Goal: Task Accomplishment & Management: Use online tool/utility

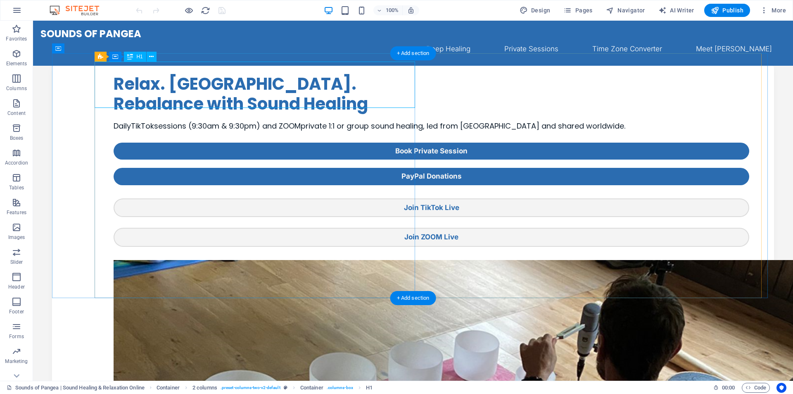
click at [207, 78] on div "Relax. [GEOGRAPHIC_DATA]. Rebalance with Sound Healing" at bounding box center [432, 94] width 636 height 40
click at [172, 80] on div "Relax. [GEOGRAPHIC_DATA]. Rebalance with Sound Healing" at bounding box center [432, 94] width 636 height 40
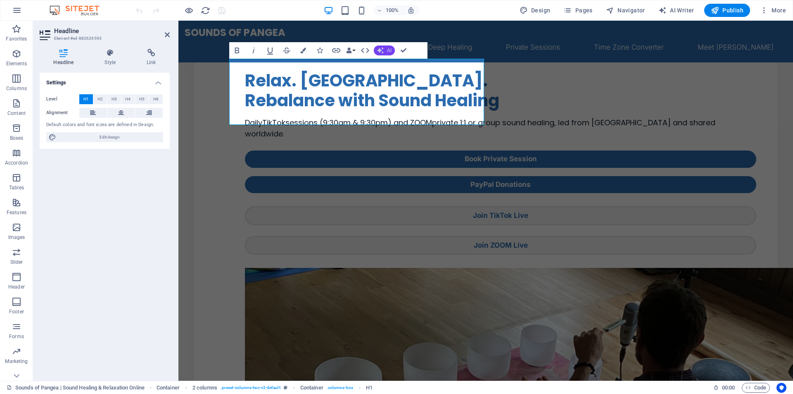
click at [390, 51] on span "AI" at bounding box center [389, 50] width 5 height 5
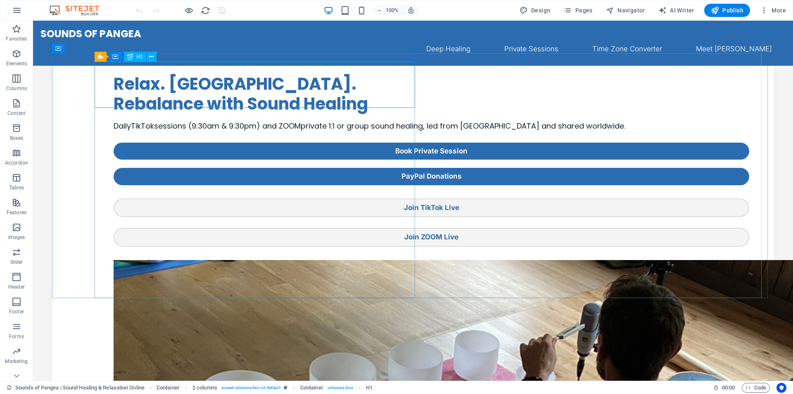
click at [140, 58] on span "H1" at bounding box center [139, 56] width 6 height 5
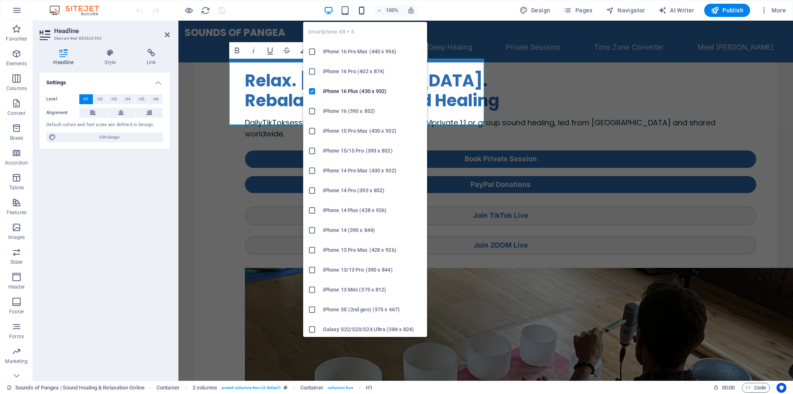
click at [363, 12] on icon "button" at bounding box center [362, 11] width 10 height 10
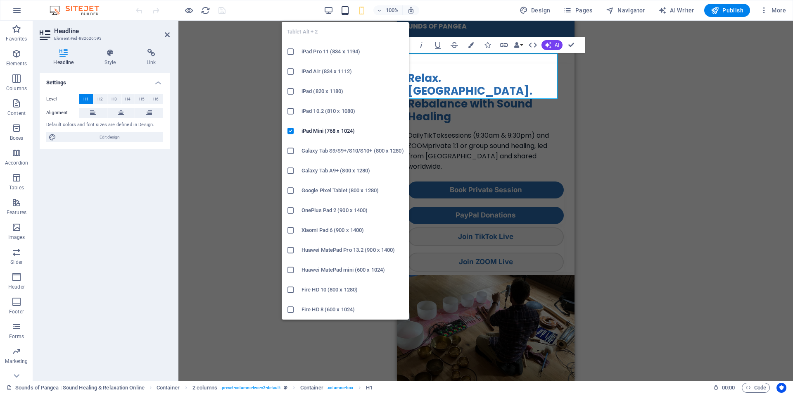
click at [345, 12] on icon "button" at bounding box center [345, 11] width 10 height 10
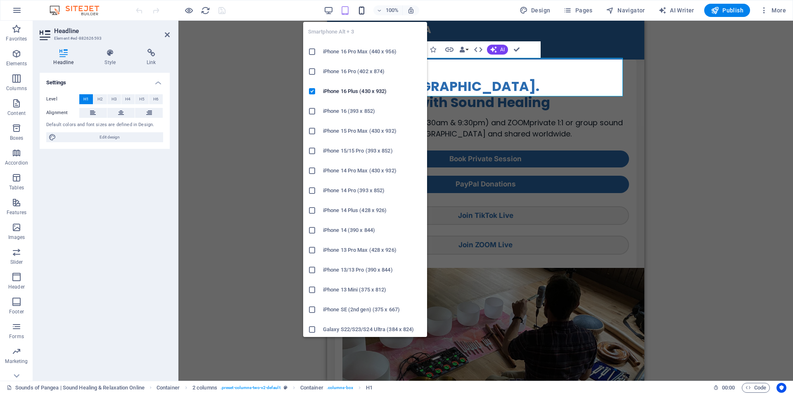
click at [363, 13] on icon "button" at bounding box center [362, 11] width 10 height 10
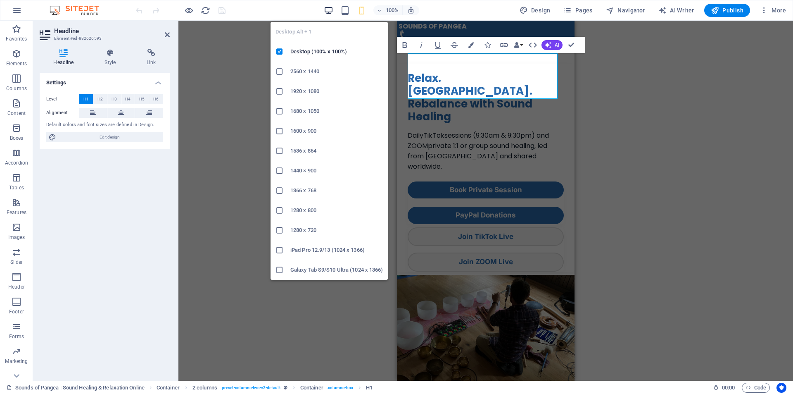
click at [330, 12] on icon "button" at bounding box center [329, 11] width 10 height 10
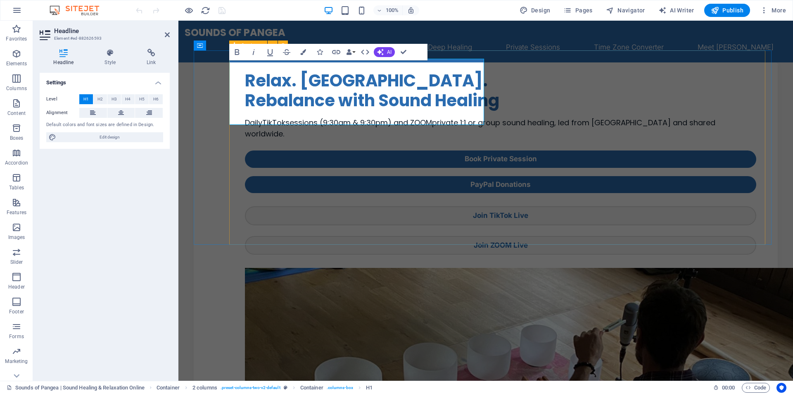
click at [496, 92] on div "Relax. [GEOGRAPHIC_DATA]. Rebalance with Sound Healing Daily TikTok sessions (9…" at bounding box center [501, 399] width 512 height 674
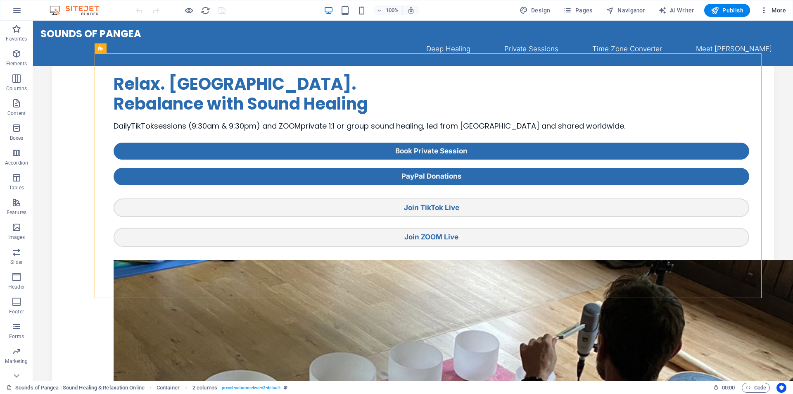
click at [763, 9] on icon "button" at bounding box center [764, 10] width 8 height 8
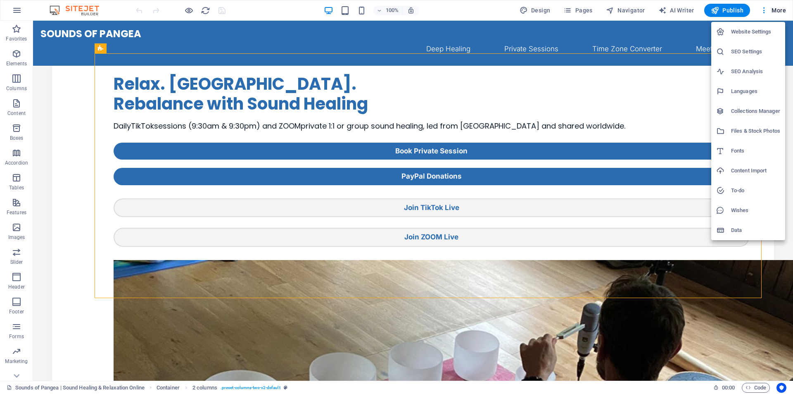
click at [739, 34] on h6 "Website Settings" at bounding box center [755, 32] width 49 height 10
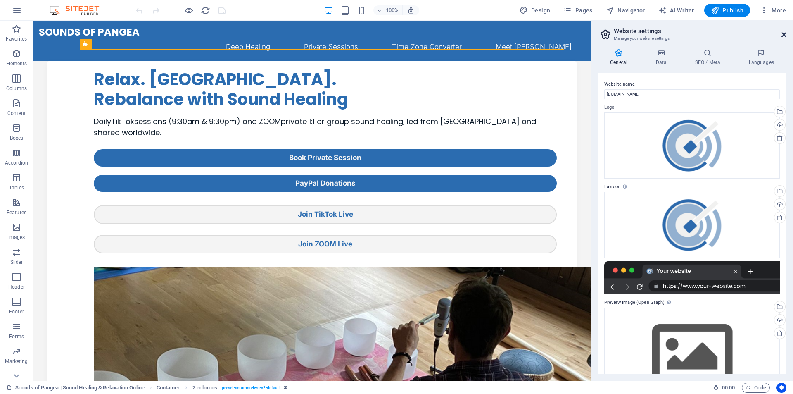
click at [784, 35] on icon at bounding box center [784, 34] width 5 height 7
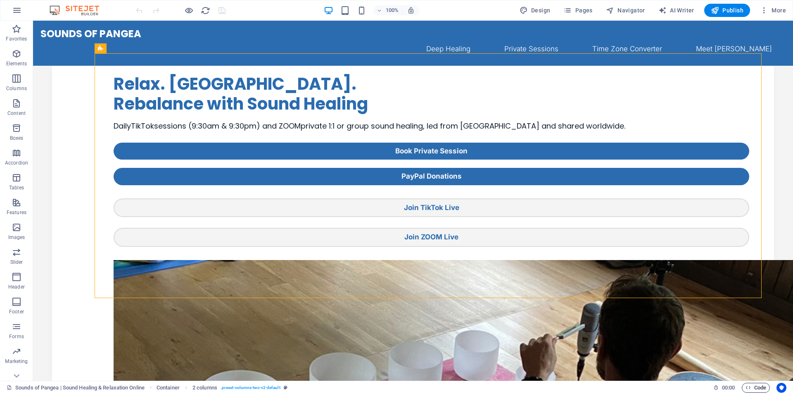
click at [759, 385] on span "Code" at bounding box center [756, 388] width 21 height 10
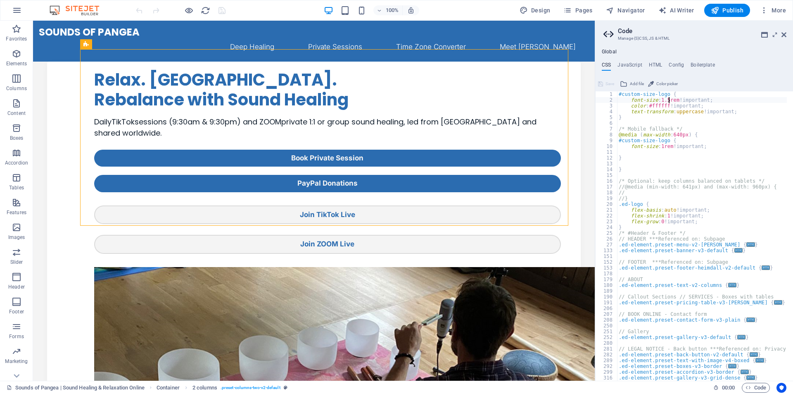
click at [668, 100] on div "#custom-size-logo { font-size : 1.5rem !important; color : #ffffff !important; …" at bounding box center [787, 238] width 340 height 295
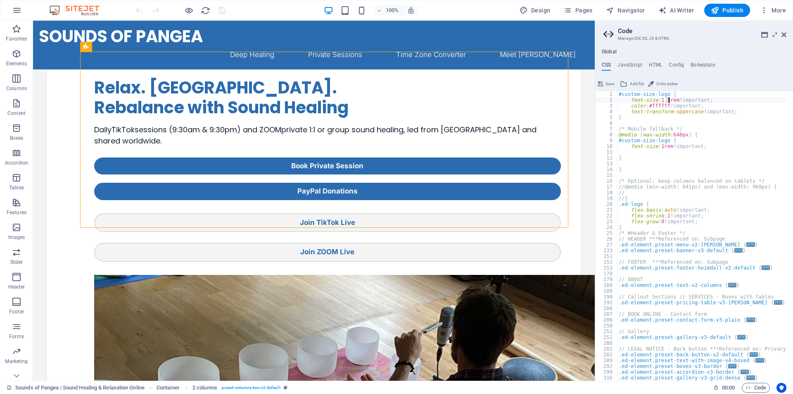
scroll to position [0, 1]
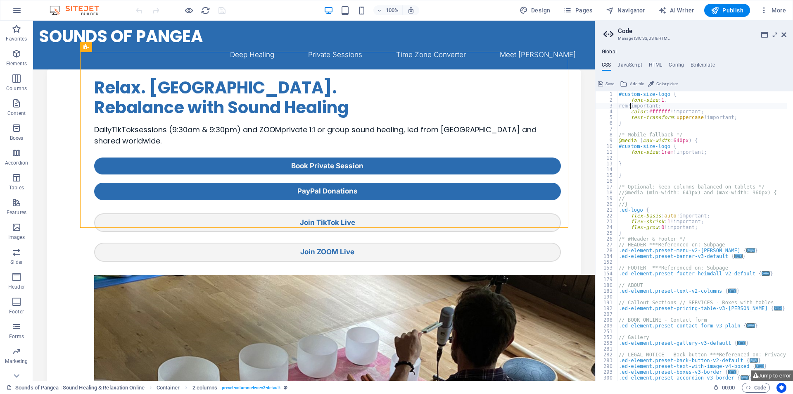
type textarea "font-size: 1.5rem!important;"
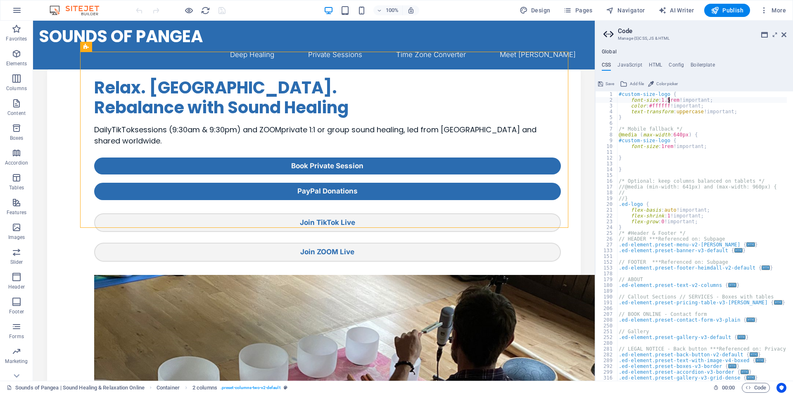
click at [731, 124] on div "#custom-size-logo { font-size : 1.5rem !important; color : #ffffff !important; …" at bounding box center [787, 238] width 340 height 295
click at [232, 46] on nav "Deep Healing Private Sessions Time Zone Converter Meet [PERSON_NAME]" at bounding box center [314, 54] width 550 height 17
click at [752, 387] on span "Code" at bounding box center [756, 388] width 21 height 10
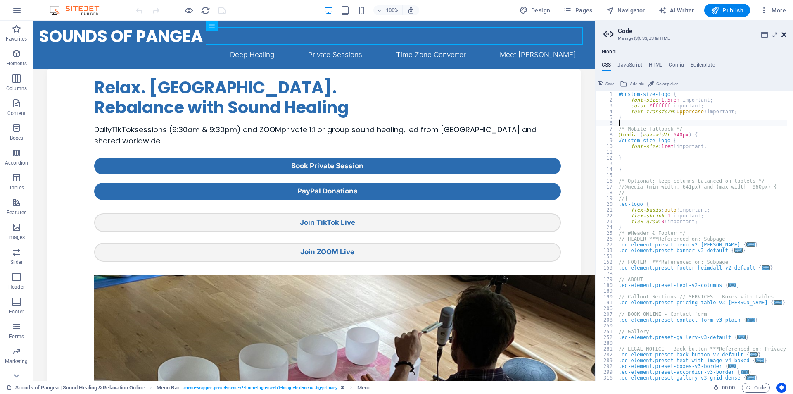
click at [784, 34] on icon at bounding box center [784, 34] width 5 height 7
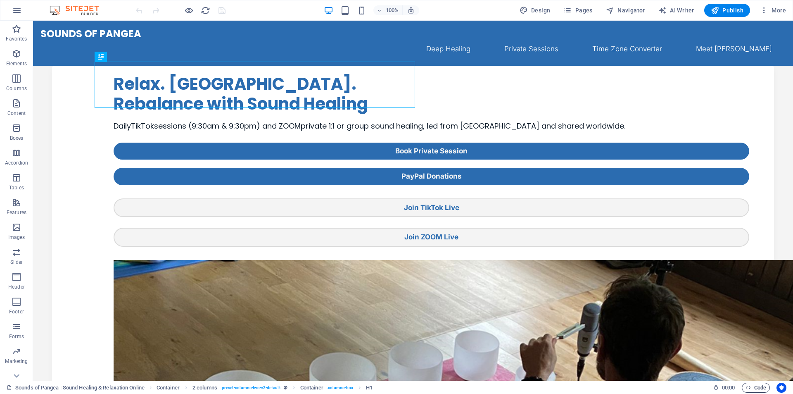
click at [756, 384] on span "Code" at bounding box center [756, 388] width 21 height 10
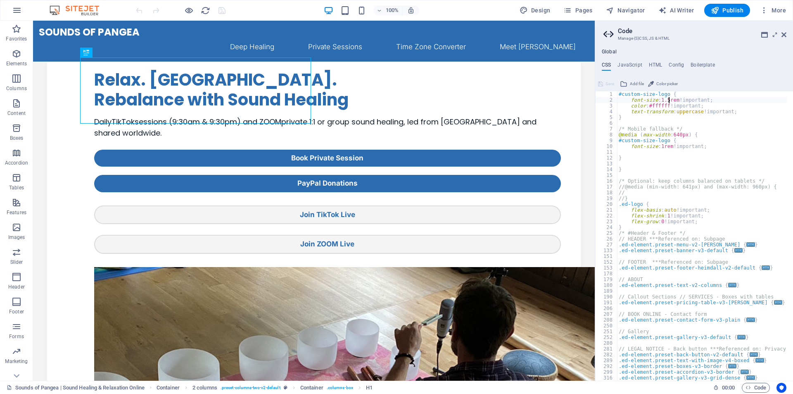
click at [668, 99] on div "#custom-size-logo { font-size : 1.5rem !important; color : #ffffff !important; …" at bounding box center [787, 238] width 340 height 295
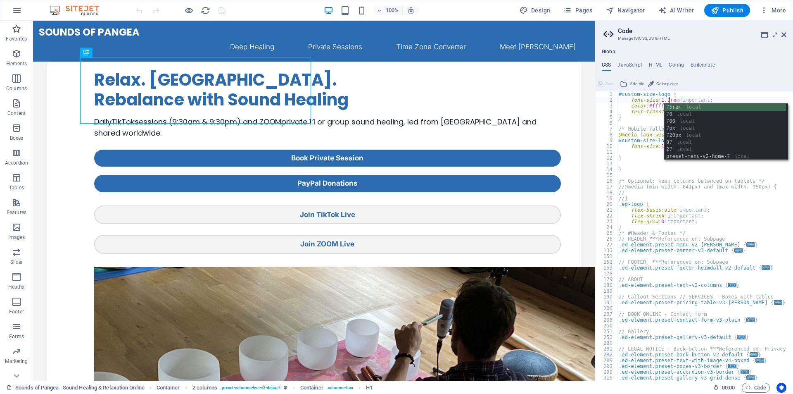
scroll to position [0, 4]
click at [644, 110] on div "#custom-size-logo { font-size : 1.7rem !important; color : #ffffff !important; …" at bounding box center [787, 238] width 340 height 295
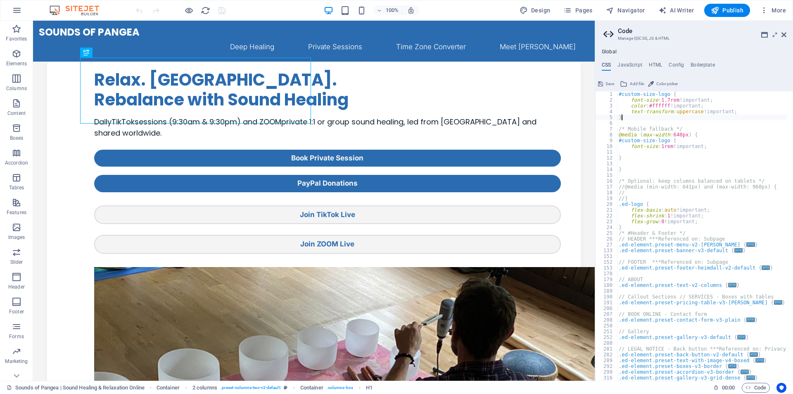
click at [681, 116] on div "#custom-size-logo { font-size : 1.7rem !important; color : #ffffff !important; …" at bounding box center [787, 238] width 340 height 295
click at [669, 98] on div "#custom-size-logo { font-size : 1.7rem !important; color : #ffffff !important; …" at bounding box center [787, 238] width 340 height 295
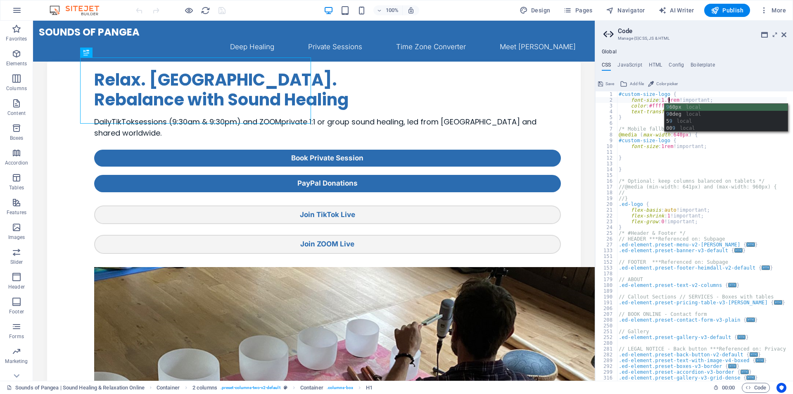
scroll to position [0, 4]
click at [654, 133] on div "#custom-size-logo { font-size : 1.9rem !important; color : #ffffff !important; …" at bounding box center [787, 238] width 340 height 295
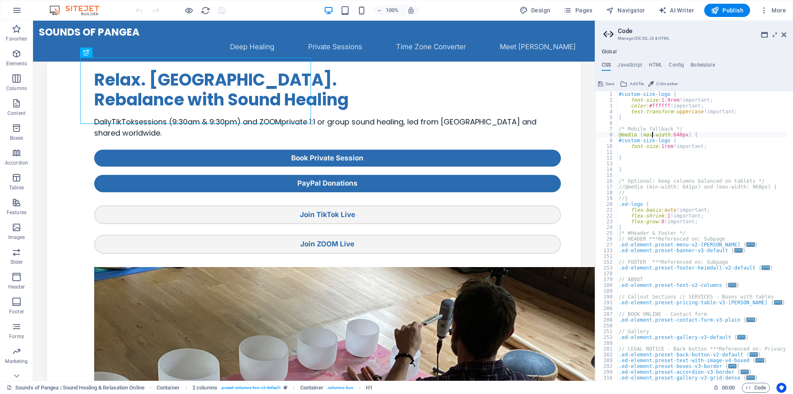
click at [714, 96] on div "#custom-size-logo { font-size : 1.9rem !important; color : #ffffff !important; …" at bounding box center [787, 238] width 340 height 295
click at [669, 100] on div "#custom-size-logo { font-size : 1.9rem !important; color : #ffffff !important; …" at bounding box center [787, 238] width 340 height 295
click at [686, 137] on div "#custom-size-logo { font-size : 1rem !important; color : #ffffff !important; te…" at bounding box center [787, 238] width 340 height 295
click at [673, 128] on div "#custom-size-logo { font-size : 1rem !important; color : #ffffff !important; te…" at bounding box center [787, 238] width 340 height 295
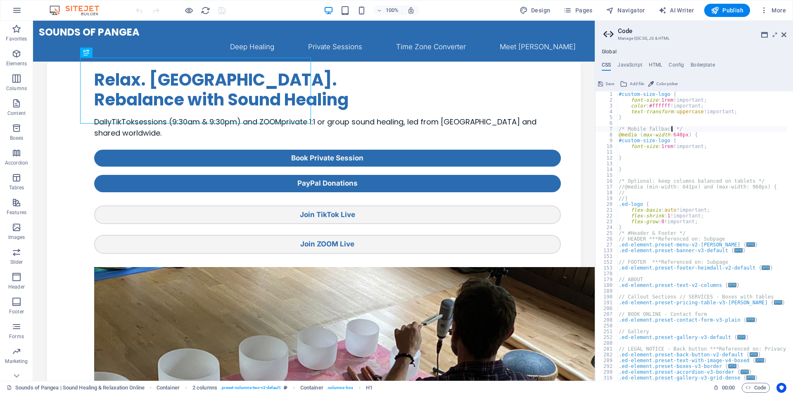
click at [691, 112] on div "#custom-size-logo { font-size : 1rem !important; color : #ffffff !important; te…" at bounding box center [787, 238] width 340 height 295
type textarea "text-transform: uppercase!important;"
click at [784, 33] on icon at bounding box center [784, 34] width 5 height 7
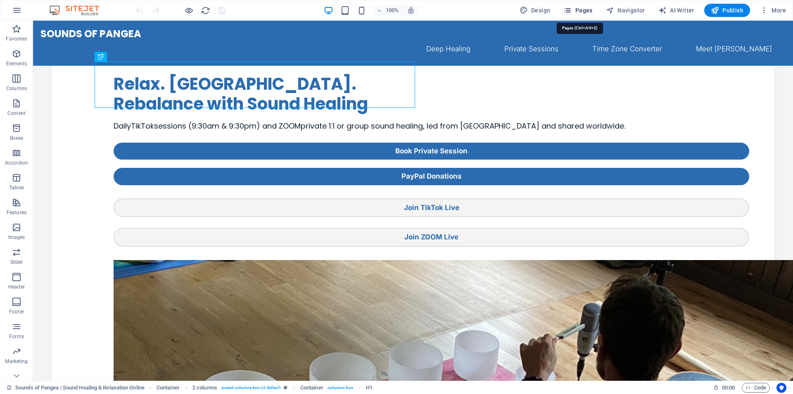
click at [585, 9] on span "Pages" at bounding box center [577, 10] width 29 height 8
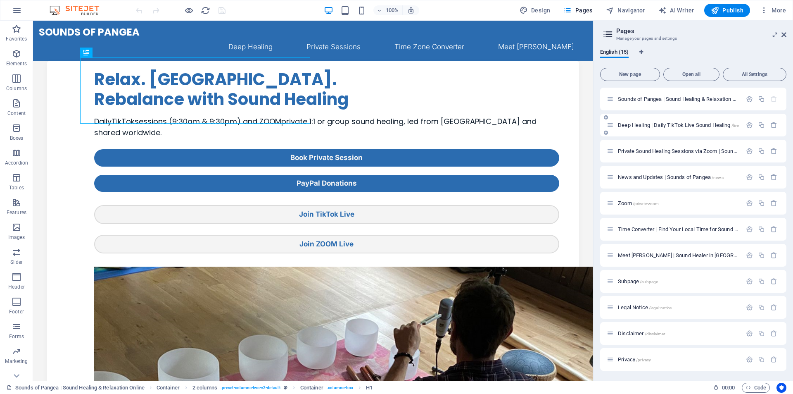
click at [652, 124] on span "Deep Healing | Daily TikTok Live Sound Healing /live" at bounding box center [678, 125] width 121 height 6
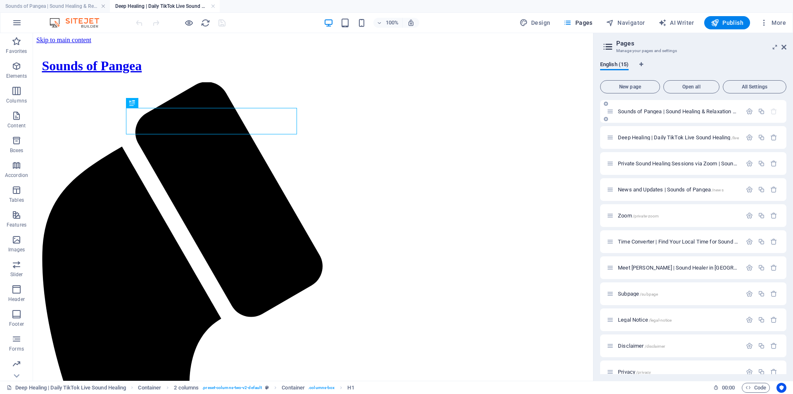
click at [645, 110] on span "Sounds of Pangea | Sound Healing & Relaxation Online /" at bounding box center [684, 111] width 132 height 6
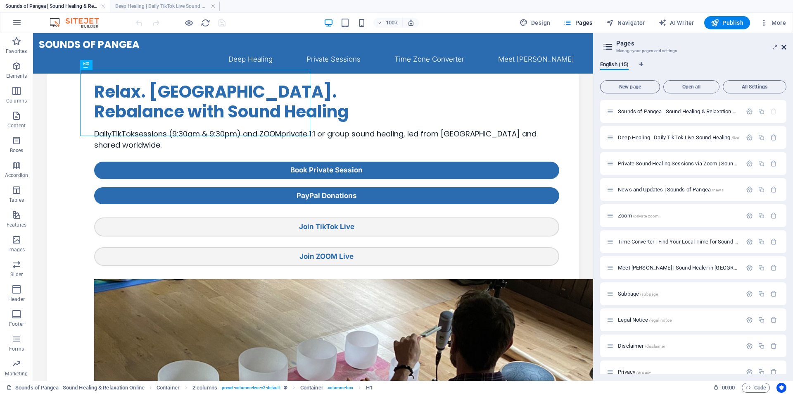
click at [785, 45] on icon at bounding box center [784, 47] width 5 height 7
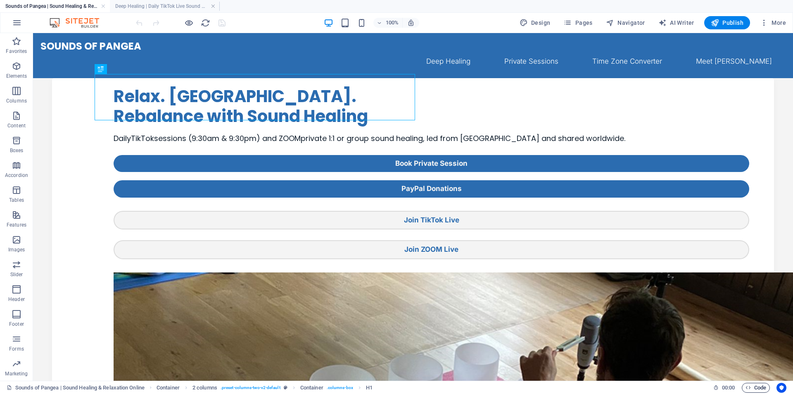
click at [753, 388] on span "Code" at bounding box center [756, 388] width 21 height 10
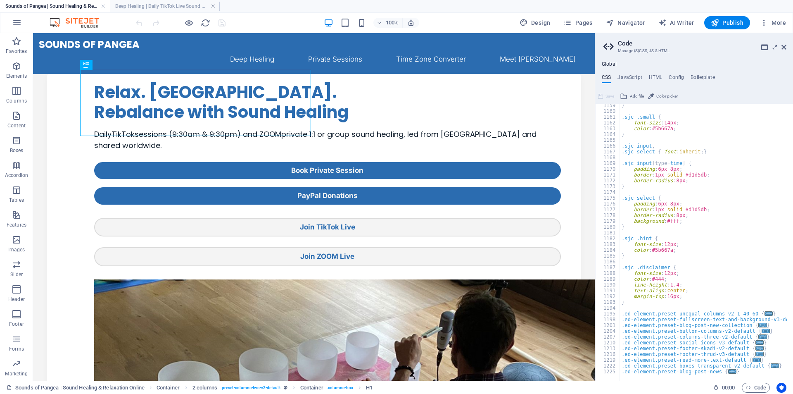
scroll to position [1152, 0]
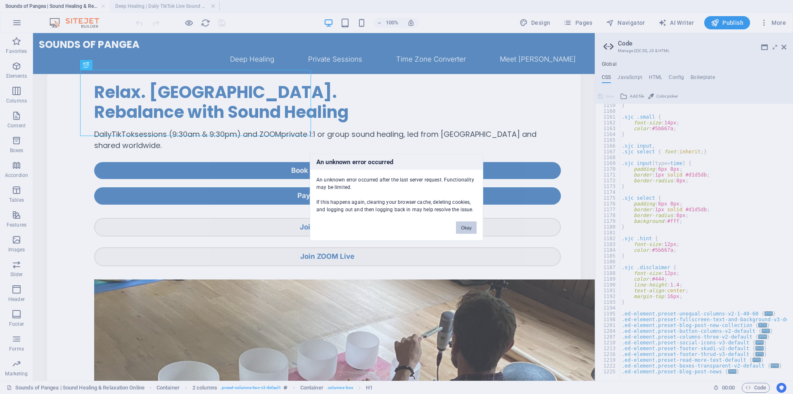
click at [460, 231] on button "Okay" at bounding box center [466, 227] width 21 height 12
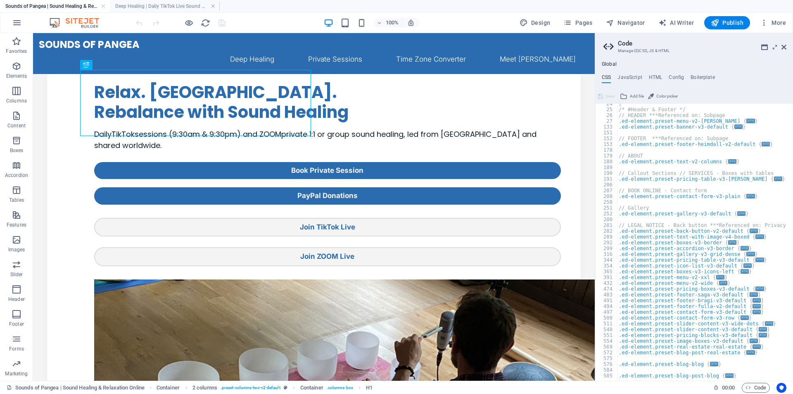
scroll to position [0, 0]
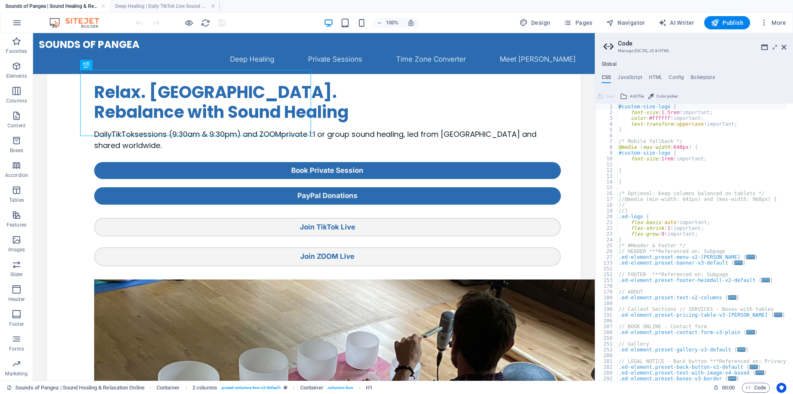
click at [668, 112] on div "#custom-size-logo { font-size : 1.5rem !important; color : #ffffff !important; …" at bounding box center [787, 245] width 340 height 282
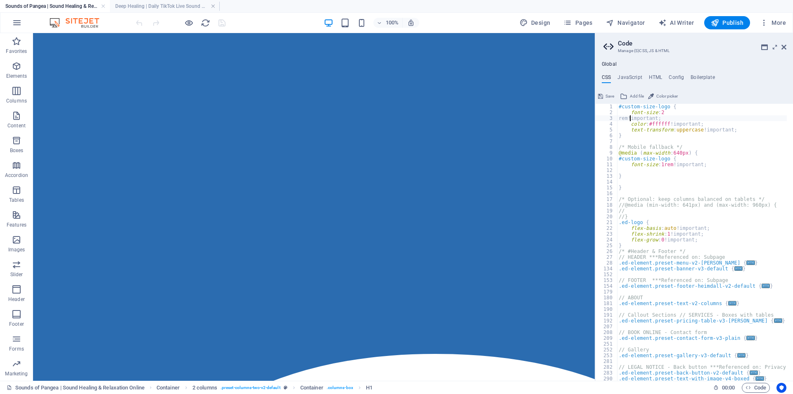
scroll to position [0, 1]
type textarea "rem!important;"
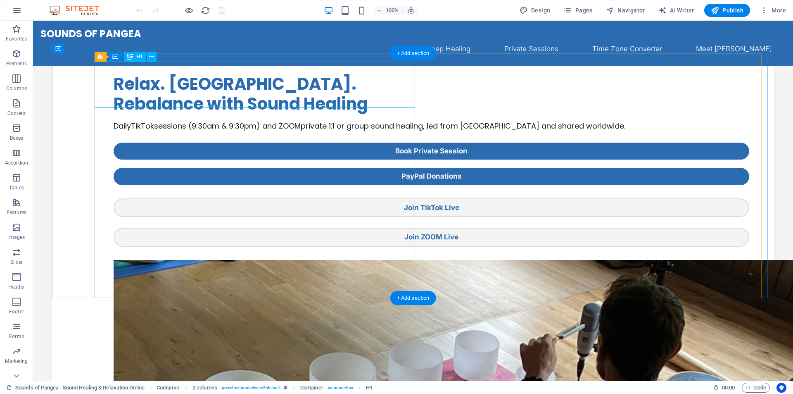
click at [290, 91] on div "Relax. [GEOGRAPHIC_DATA]. Rebalance with Sound Healing" at bounding box center [432, 94] width 636 height 40
click at [291, 91] on div "Relax. [GEOGRAPHIC_DATA]. Rebalance with Sound Healing" at bounding box center [432, 94] width 636 height 40
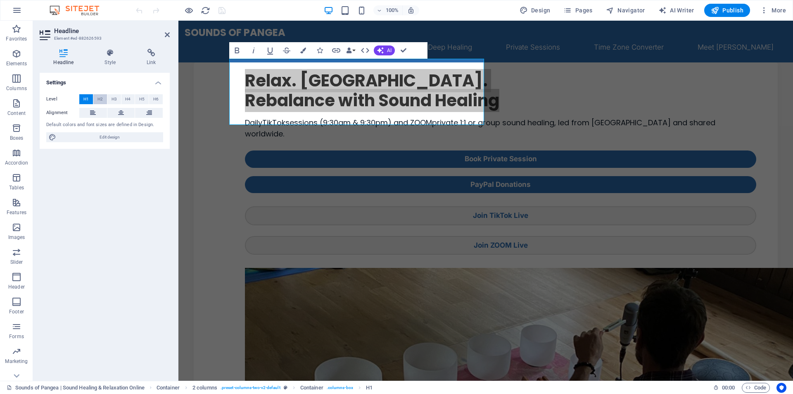
click at [100, 98] on span "H2" at bounding box center [99, 99] width 5 height 10
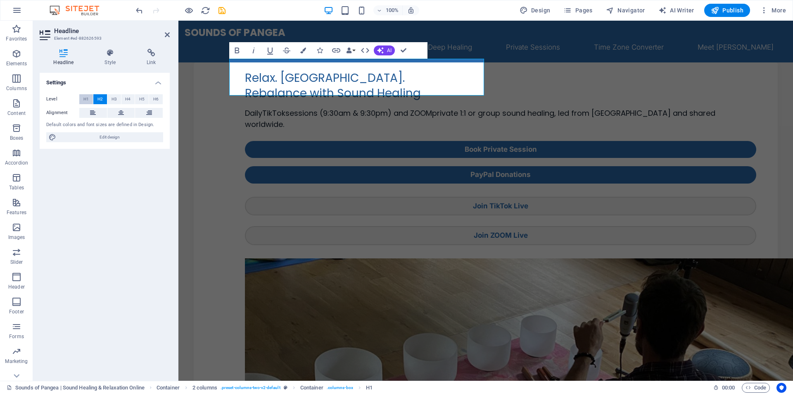
click at [84, 97] on span "H1" at bounding box center [85, 99] width 5 height 10
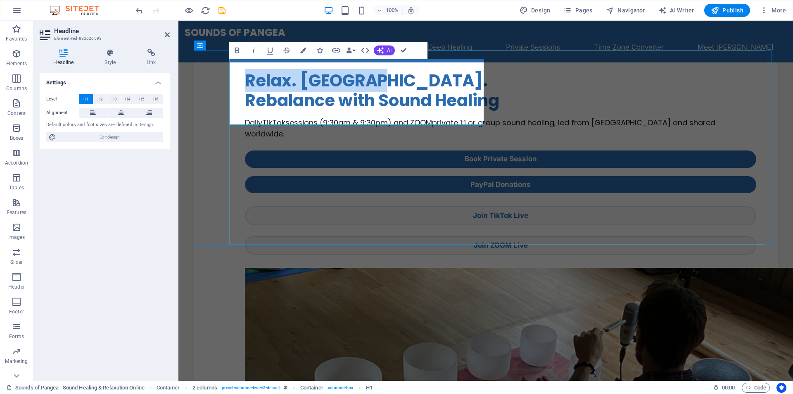
drag, startPoint x: 353, startPoint y: 70, endPoint x: 234, endPoint y: 63, distance: 119.2
click at [245, 71] on h1 "Relax. [GEOGRAPHIC_DATA]. Rebalance with Sound Healing" at bounding box center [501, 91] width 512 height 40
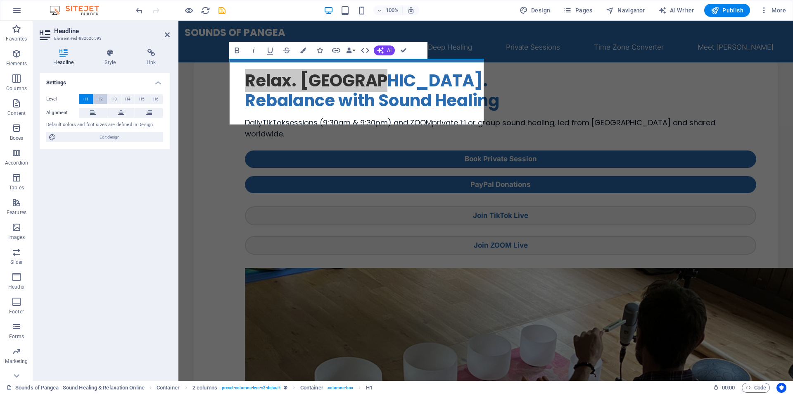
click at [103, 98] on button "H2" at bounding box center [100, 99] width 14 height 10
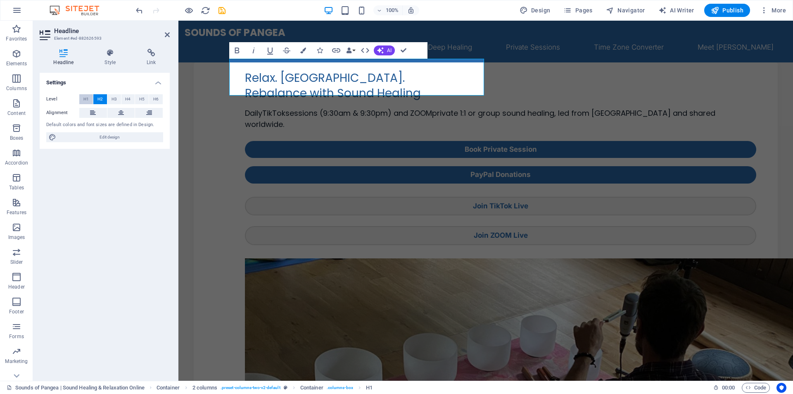
click at [86, 99] on span "H1" at bounding box center [85, 99] width 5 height 10
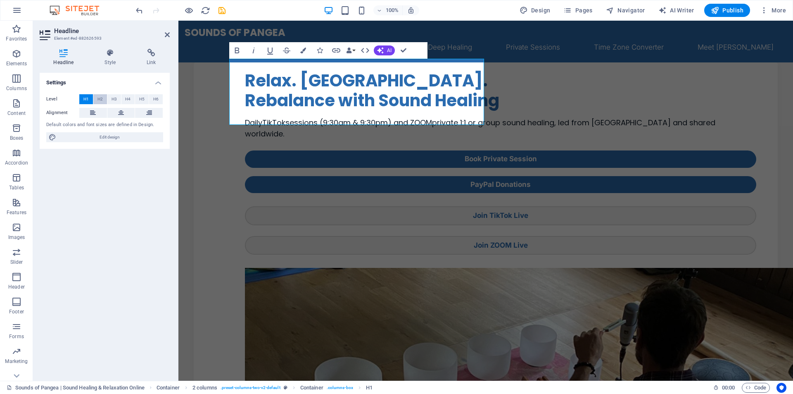
click at [98, 98] on span "H2" at bounding box center [99, 99] width 5 height 10
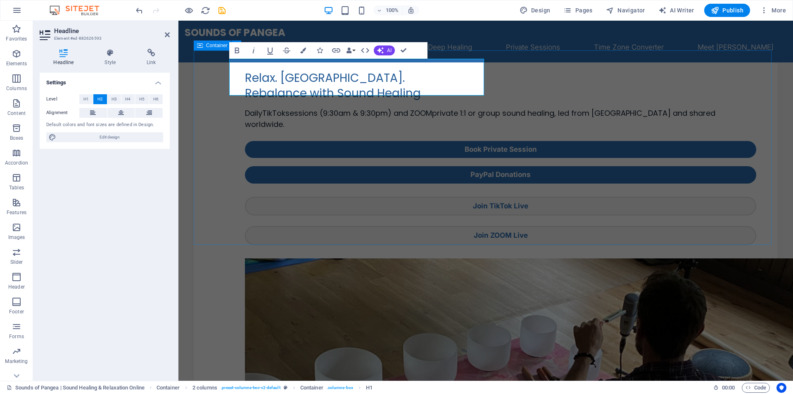
click at [206, 159] on div "Relax. [GEOGRAPHIC_DATA]. Rebalance with Sound Healing Daily TikTok sessions (9…" at bounding box center [486, 394] width 584 height 665
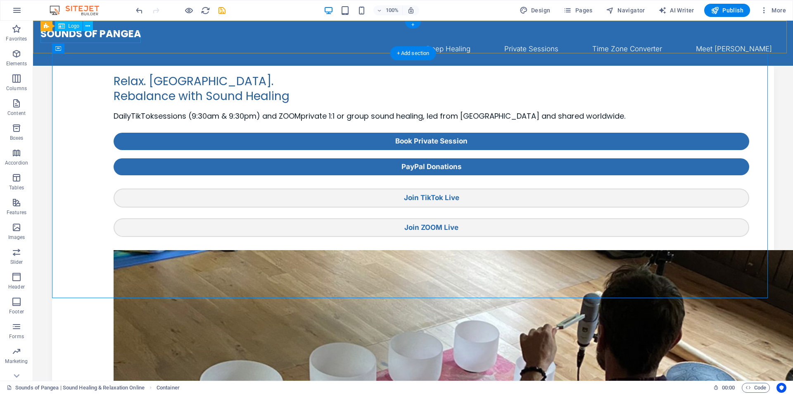
click at [130, 36] on div "Sounds of Pangea" at bounding box center [412, 34] width 745 height 12
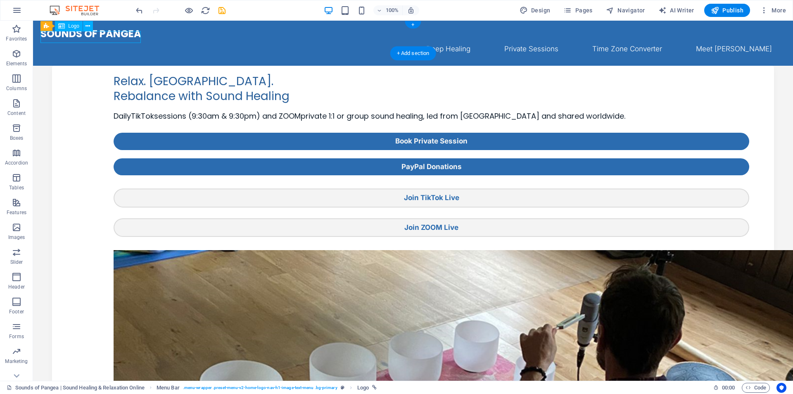
click at [130, 36] on div "Sounds of Pangea" at bounding box center [412, 34] width 745 height 12
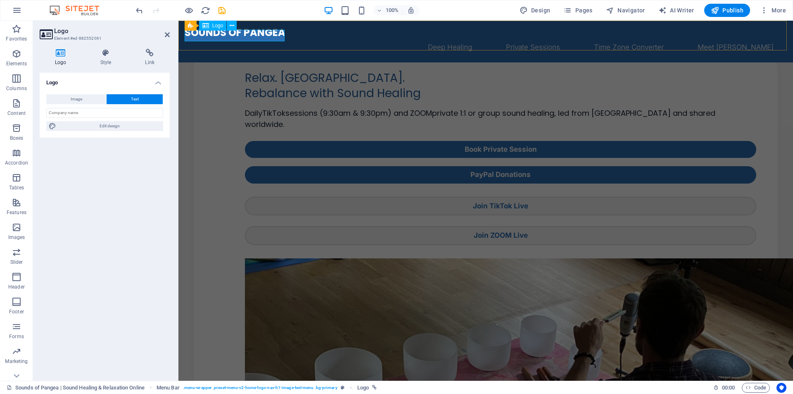
click at [252, 34] on div "Sounds of Pangea" at bounding box center [486, 33] width 602 height 12
click at [259, 37] on div "Sounds of Pangea" at bounding box center [486, 33] width 602 height 12
click at [166, 33] on icon at bounding box center [167, 34] width 5 height 7
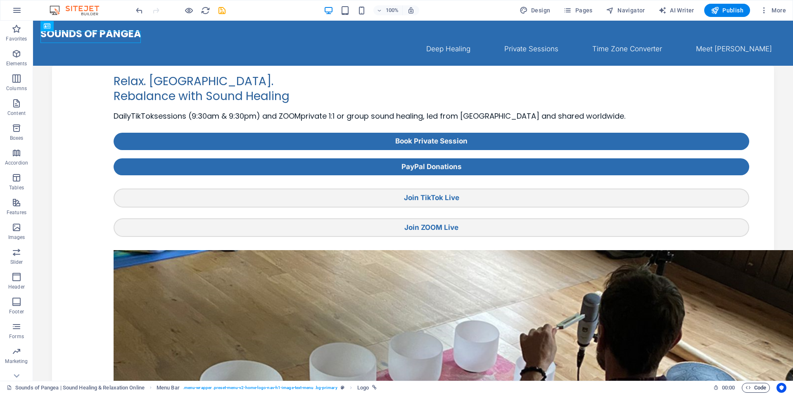
click at [758, 384] on span "Code" at bounding box center [756, 388] width 21 height 10
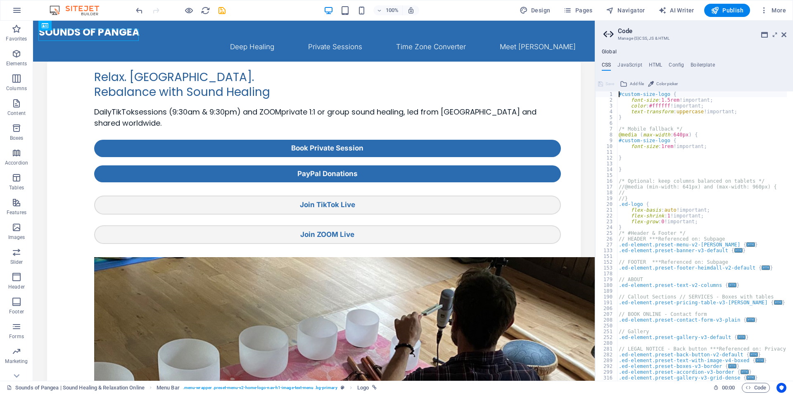
click at [668, 99] on div "#custom-size-logo { font-size : 1.5rem !important; color : #ffffff !important; …" at bounding box center [787, 238] width 340 height 295
click at [637, 113] on div "#custom-size-logo { font-size : 2rem !important; color : #ffffff !important; te…" at bounding box center [787, 238] width 340 height 295
click at [690, 114] on div "#custom-size-logo { font-size : 2rem !important; color : #ffffff !important; te…" at bounding box center [787, 238] width 340 height 295
click at [153, 38] on nav "Deep Healing Private Sessions Time Zone Converter Meet Robert" at bounding box center [314, 46] width 550 height 17
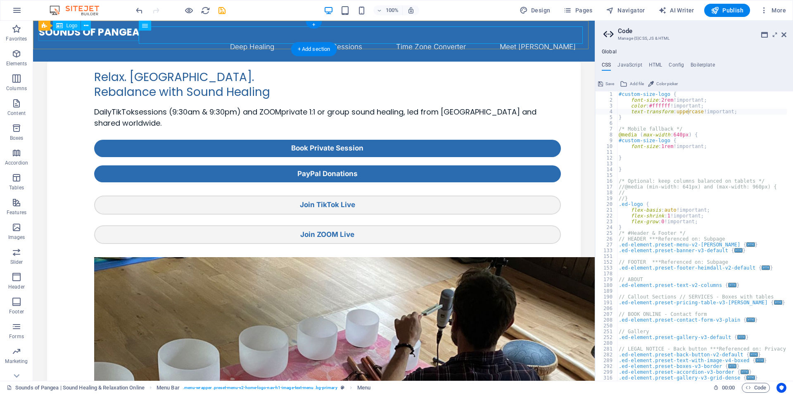
click at [127, 38] on div "Sounds of Pangea" at bounding box center [314, 32] width 551 height 12
click at [126, 35] on div "Sounds of Pangea" at bounding box center [314, 32] width 551 height 12
click at [663, 100] on div "#custom-size-logo { font-size : 2rem !important; color : #ffffff !important; te…" at bounding box center [787, 238] width 340 height 295
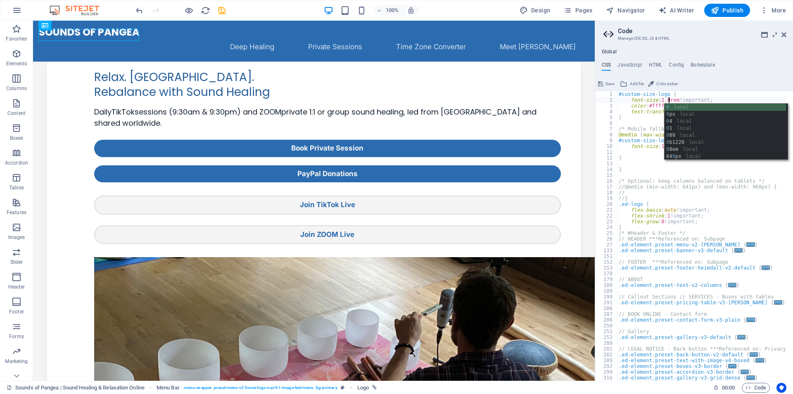
click at [649, 117] on div "#custom-size-logo { font-size : 2.0rem !important; color : #ffffff !important; …" at bounding box center [787, 238] width 340 height 295
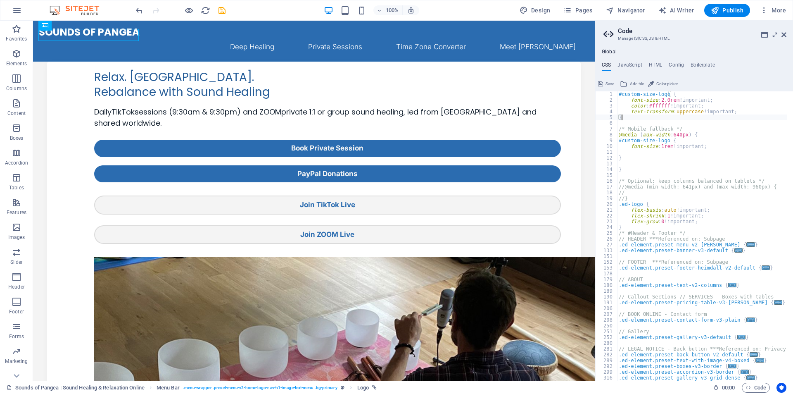
scroll to position [0, 0]
click at [669, 100] on div "#custom-size-logo { font-size : 2.0rem !important; color : #ffffff !important; …" at bounding box center [787, 238] width 340 height 295
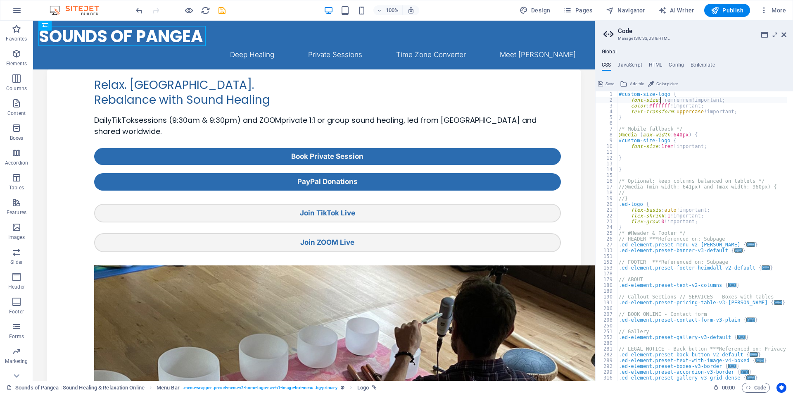
scroll to position [0, 3]
click at [663, 101] on div "#custom-size-logo { font-size : 3px remremremrem!important; color : #ffffff !im…" at bounding box center [787, 238] width 340 height 295
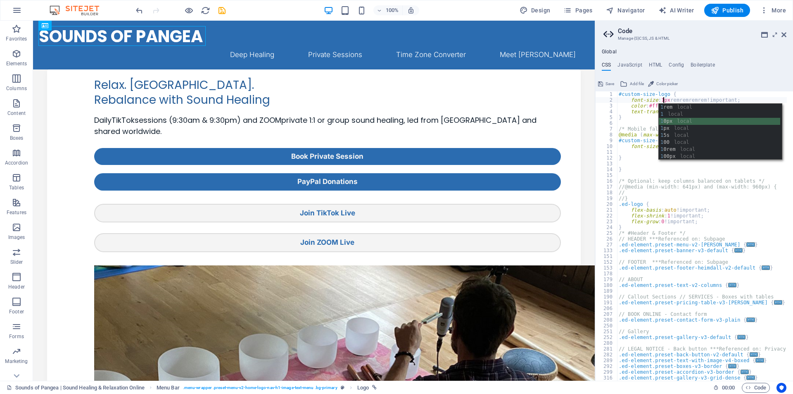
click at [702, 121] on div "1 rem local 1 local 1 0px local 1 px local 1 5s local 1 00 local 1 0rem local 1…" at bounding box center [719, 139] width 121 height 70
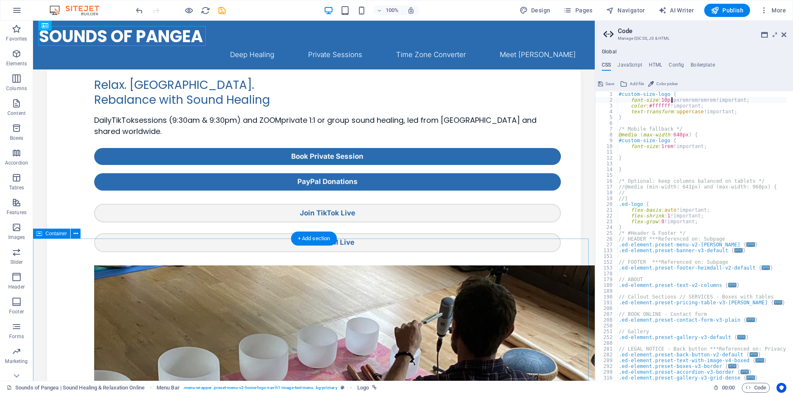
type textarea "font-size: 10pxpxremremremrem!important;"
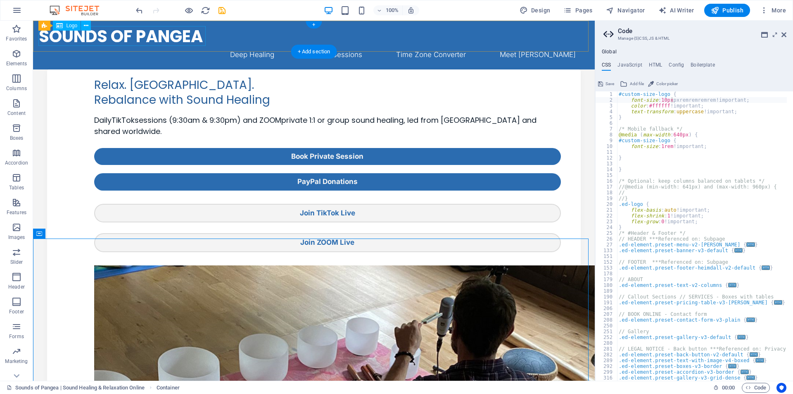
click at [187, 35] on div "Sounds of Pangea" at bounding box center [314, 36] width 551 height 20
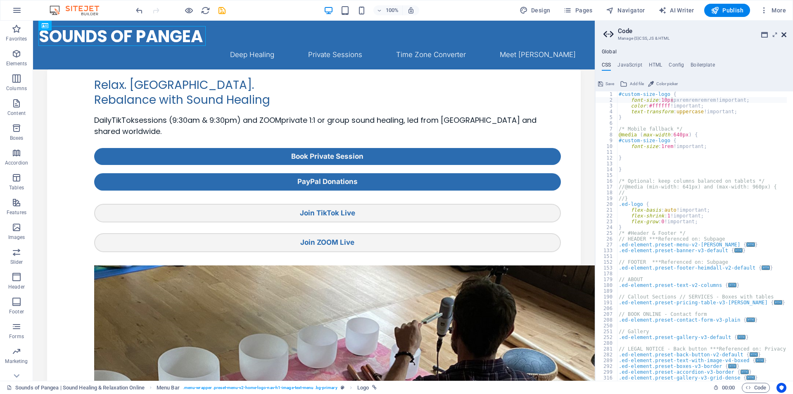
click at [784, 34] on icon at bounding box center [784, 34] width 5 height 7
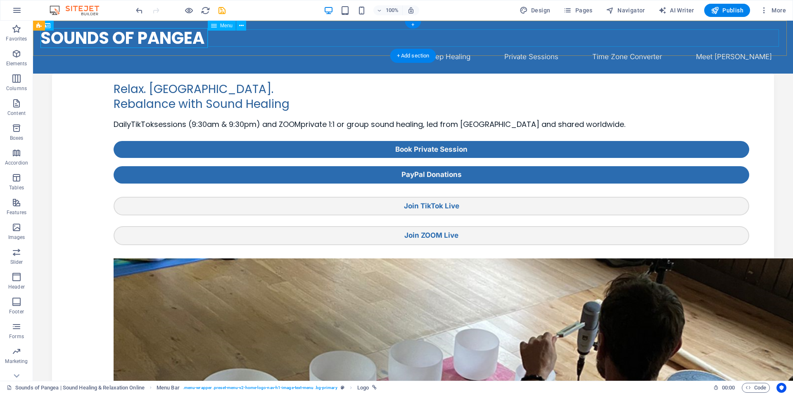
click at [231, 48] on nav "Deep Healing Private Sessions Time Zone Converter Meet Robert" at bounding box center [413, 56] width 745 height 17
click at [182, 37] on div "Sounds of Pangea" at bounding box center [412, 38] width 745 height 20
click at [763, 387] on span "Code" at bounding box center [756, 388] width 21 height 10
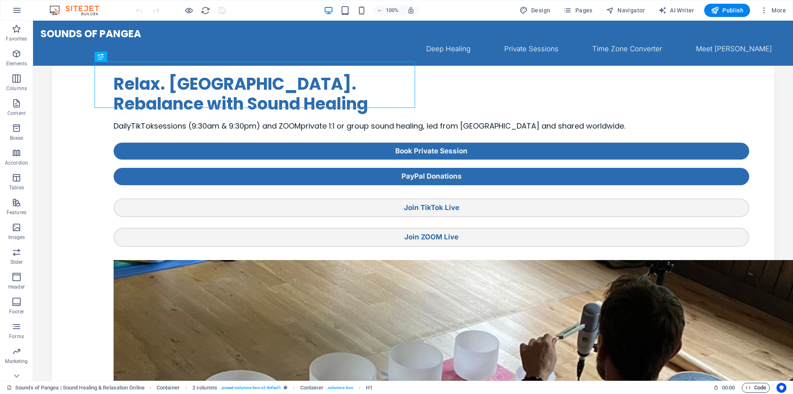
click at [758, 386] on span "Code" at bounding box center [756, 388] width 21 height 10
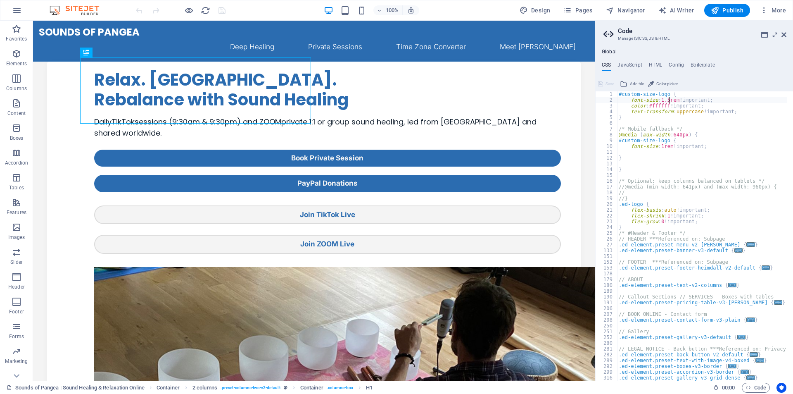
click at [668, 99] on div "#custom-size-logo { font-size : 1.5rem !important; color : #ffffff !important; …" at bounding box center [787, 238] width 340 height 295
click at [669, 117] on div "#custom-size-logo { font-size : 1rem !important; color : #ffffff !important; te…" at bounding box center [787, 238] width 340 height 295
click at [663, 100] on div "#custom-size-logo { font-size : 1rem !important; color : #ffffff !important; te…" at bounding box center [787, 238] width 340 height 295
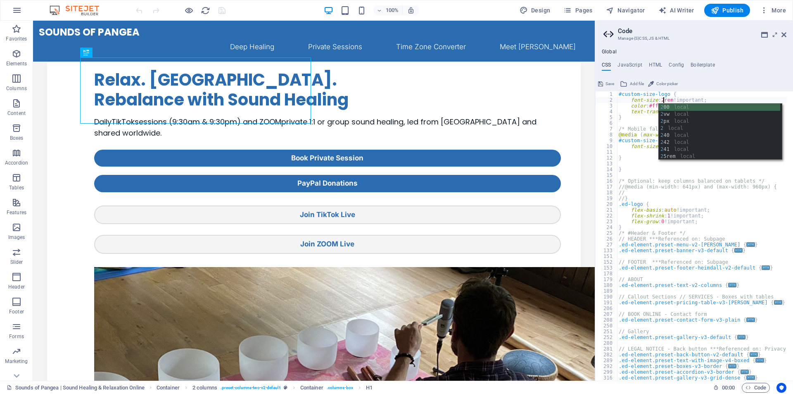
scroll to position [0, 3]
click at [650, 105] on div "#custom-size-logo { font-size : 2rem !important; color : #ffffff !important; te…" at bounding box center [787, 238] width 340 height 295
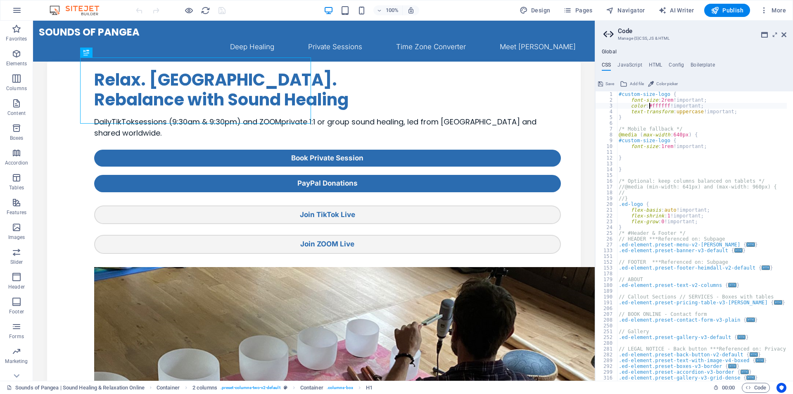
click at [687, 100] on div "#custom-size-logo { font-size : 2rem !important; color : #ffffff !important; te…" at bounding box center [787, 238] width 340 height 295
click at [663, 100] on div "#custom-size-logo { font-size : 2rem !important; color : #ffffff !important; te…" at bounding box center [787, 238] width 340 height 295
click at [644, 118] on div "#custom-size-logo { font-size : 25rem !important; color : #ffffff !important; t…" at bounding box center [787, 238] width 340 height 295
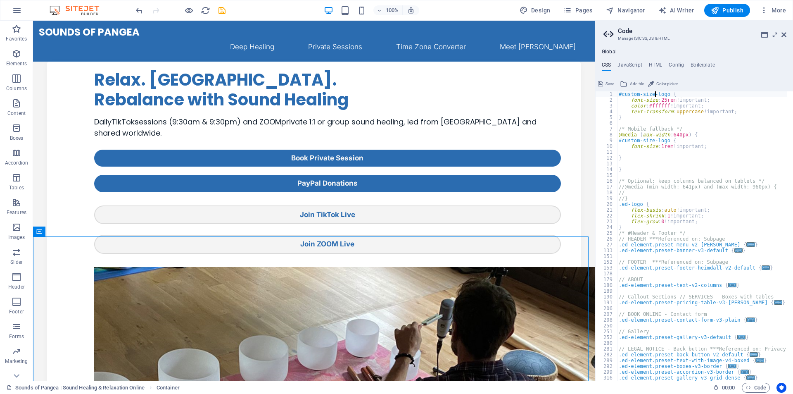
click at [656, 96] on div "#custom-size-logo { font-size : 25rem !important; color : #ffffff !important; t…" at bounding box center [787, 238] width 340 height 295
click at [675, 100] on div "#custom-size-logo { font-size : 25rem !important; color : #ffffff !important; t…" at bounding box center [787, 238] width 340 height 295
click at [669, 99] on div "#custom-size-logo { font-size : 25rem !important; color : #ffffff !important; t…" at bounding box center [787, 238] width 340 height 295
click at [665, 100] on div "#custom-size-logo { font-size : 25rem !important; color : #ffffff !important; t…" at bounding box center [787, 238] width 340 height 295
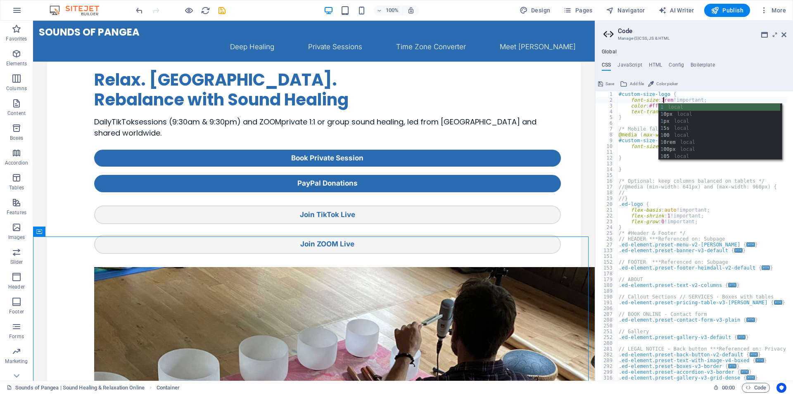
scroll to position [0, 3]
click at [681, 113] on div "1 local 1 0px local 1 px local 1 5s local 1 00 local 1 0rem local 1 00px local …" at bounding box center [719, 139] width 121 height 70
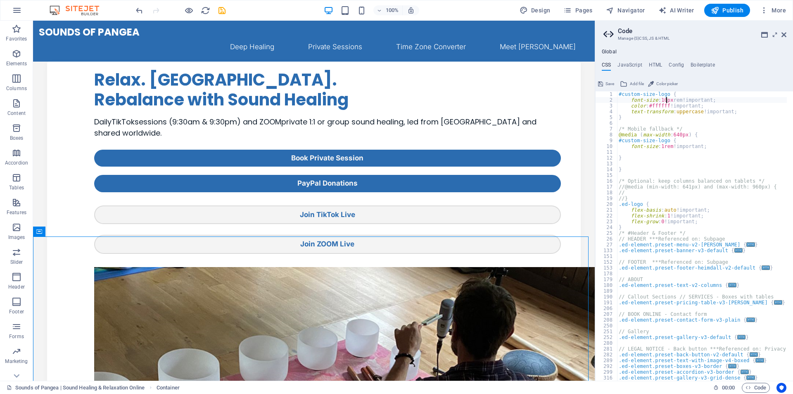
click at [666, 99] on div "#custom-size-logo { font-size : 10px rem!important; color : #ffffff !important;…" at bounding box center [787, 238] width 340 height 295
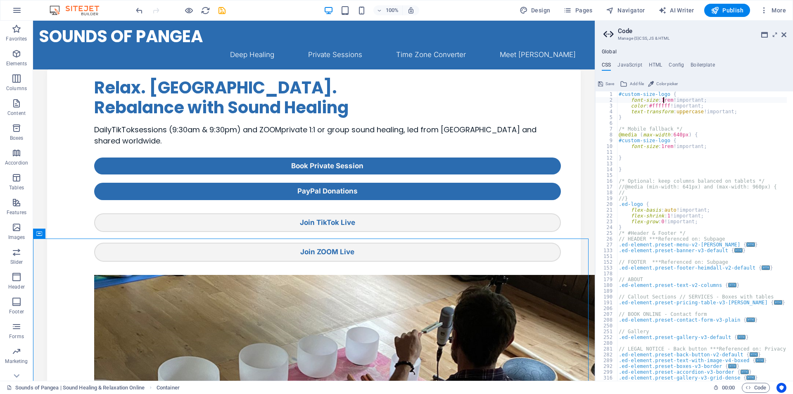
scroll to position [0, 4]
click at [670, 100] on div "#custom-size-logo { font-size : 1.75rem rem!important; color : #ffffff !importa…" at bounding box center [787, 238] width 340 height 295
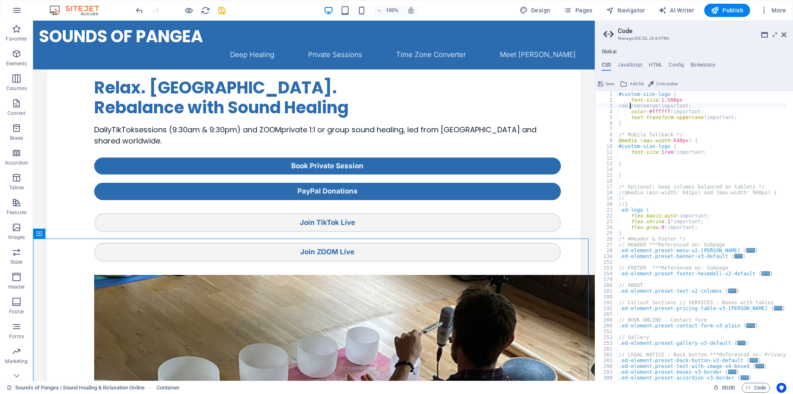
scroll to position [0, 1]
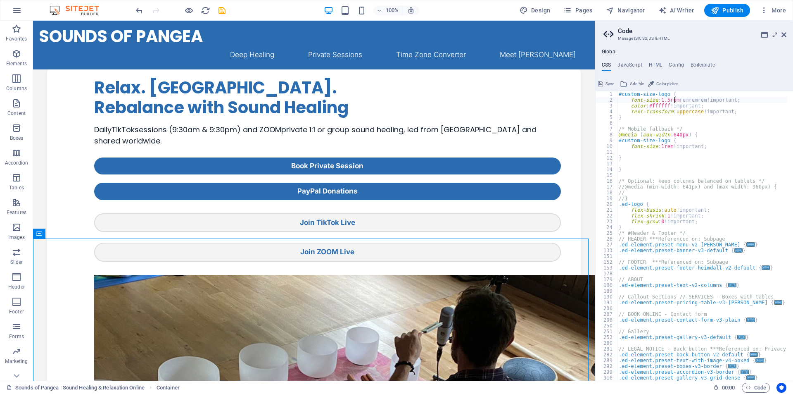
type textarea "font-size: 1.5rem remremrem!important;"
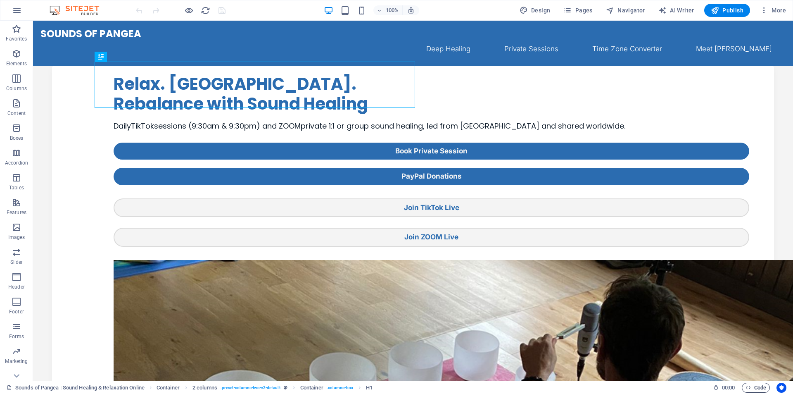
click at [752, 386] on span "Code" at bounding box center [756, 388] width 21 height 10
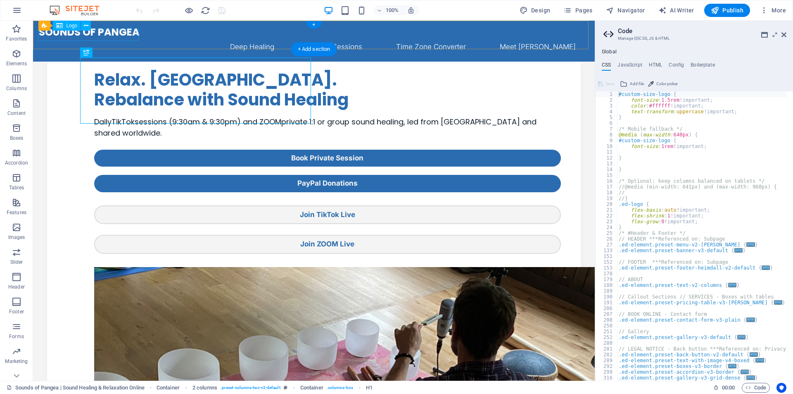
click at [124, 32] on div "Sounds of Pangea" at bounding box center [314, 32] width 551 height 12
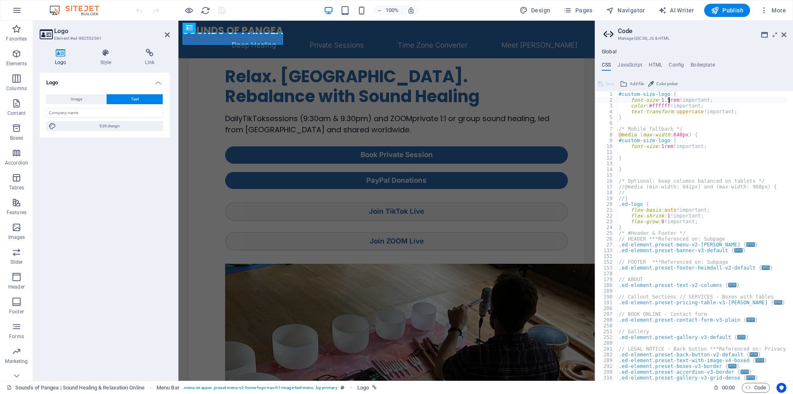
click at [669, 99] on div "#custom-size-logo { font-size : 1.5rem !important; color : #ffffff !important; …" at bounding box center [787, 238] width 340 height 295
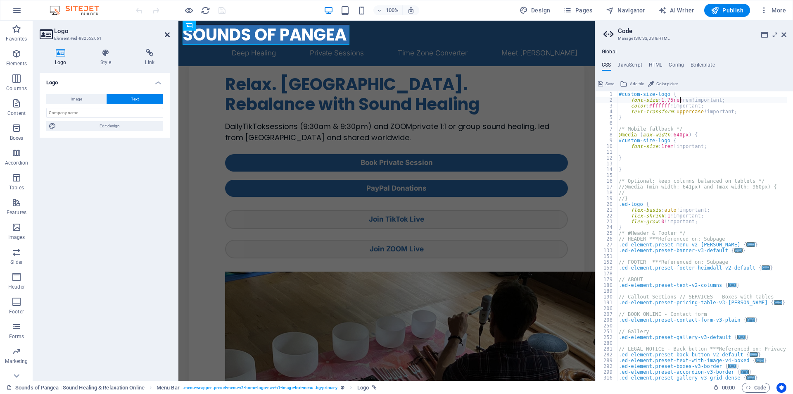
click at [165, 33] on icon at bounding box center [167, 34] width 5 height 7
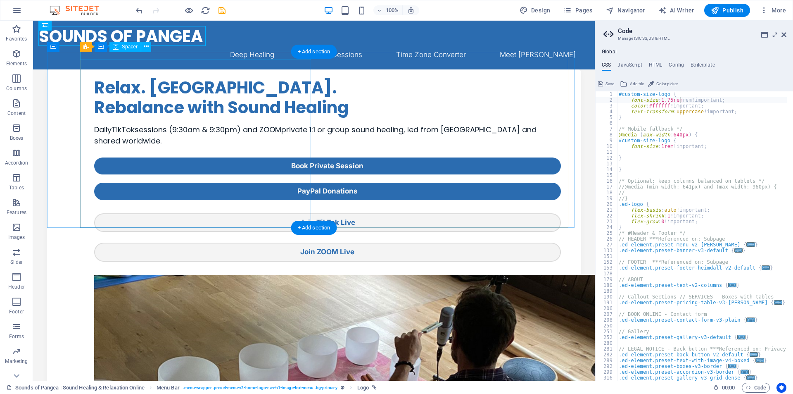
click at [246, 69] on div at bounding box center [327, 73] width 467 height 8
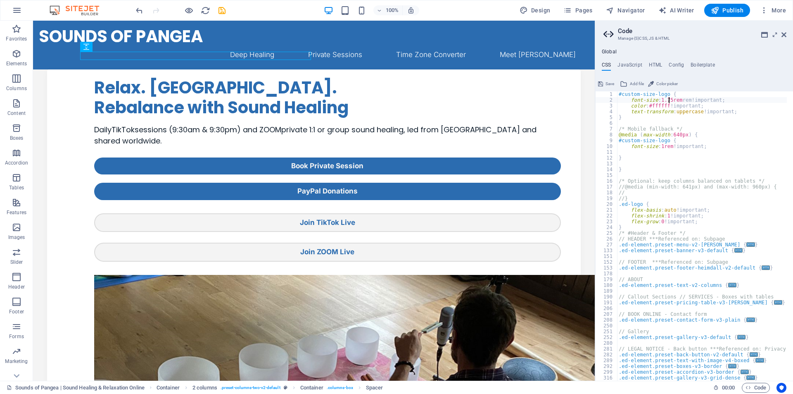
click at [669, 100] on div "#custom-size-logo { font-size : 1.75rem rem!important; color : #ffffff !importa…" at bounding box center [787, 238] width 340 height 295
click at [694, 144] on div "#custom-size-logo { font-size : 1.5rem rem!important; color : #ffffff !importan…" at bounding box center [787, 238] width 340 height 295
type textarea "font-size: 1rem!important;"
click at [602, 84] on icon at bounding box center [600, 84] width 5 height 10
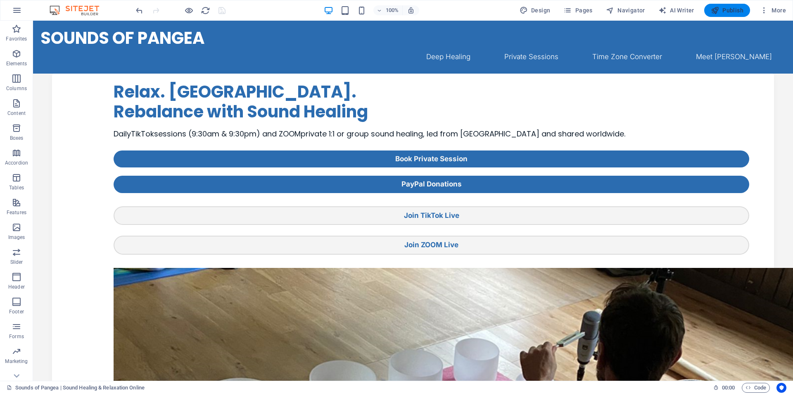
click at [721, 7] on span "Publish" at bounding box center [727, 10] width 33 height 8
click at [752, 387] on span "Code" at bounding box center [756, 388] width 21 height 10
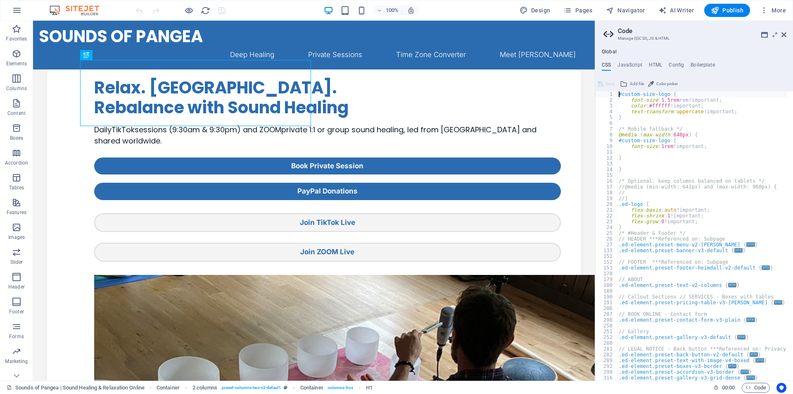
click at [668, 100] on div "#custom-size-logo { font-size : 1.5rem rem!important; color : #ffffff !importan…" at bounding box center [787, 238] width 340 height 295
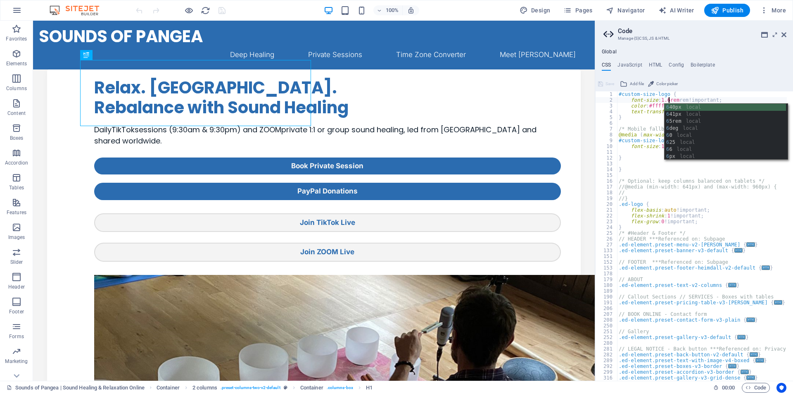
scroll to position [0, 4]
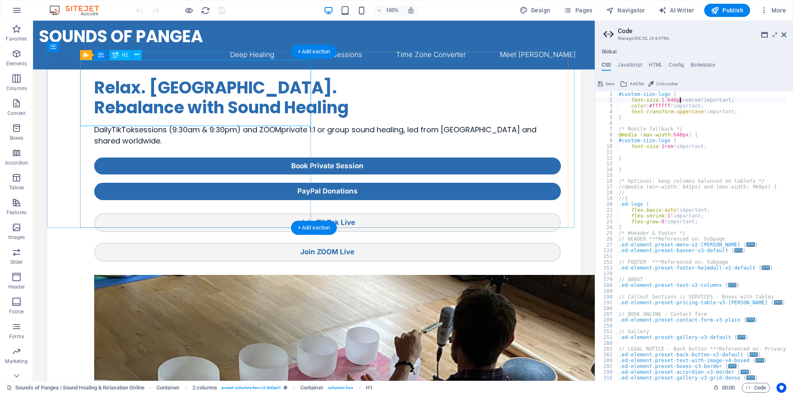
type textarea "font-size: 1.640pxremrem!important;"
click at [167, 91] on div "Relax. Restore. Rebalance with Sound Healing" at bounding box center [327, 98] width 467 height 40
click at [172, 90] on div "Relax. Restore. Rebalance with Sound Healing" at bounding box center [327, 98] width 467 height 40
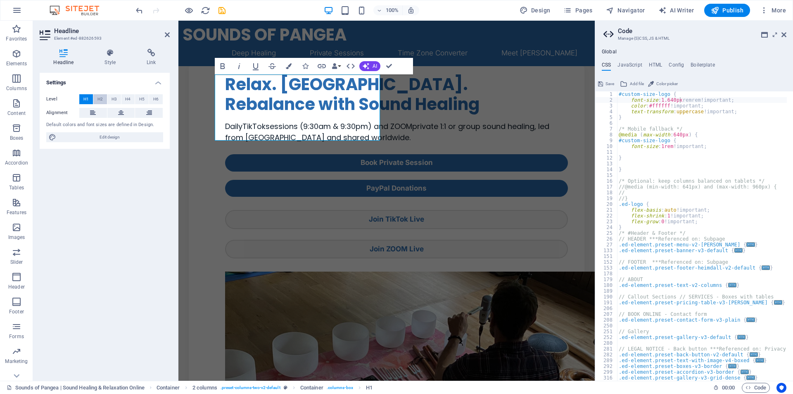
click at [98, 98] on span "H2" at bounding box center [99, 99] width 5 height 10
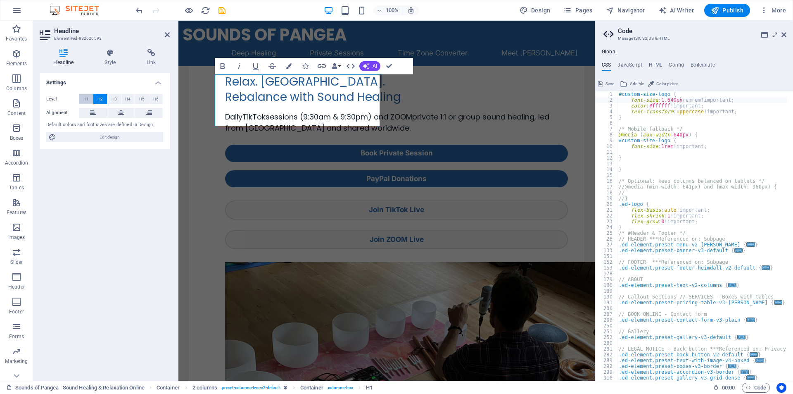
click at [88, 98] on span "H1" at bounding box center [85, 99] width 5 height 10
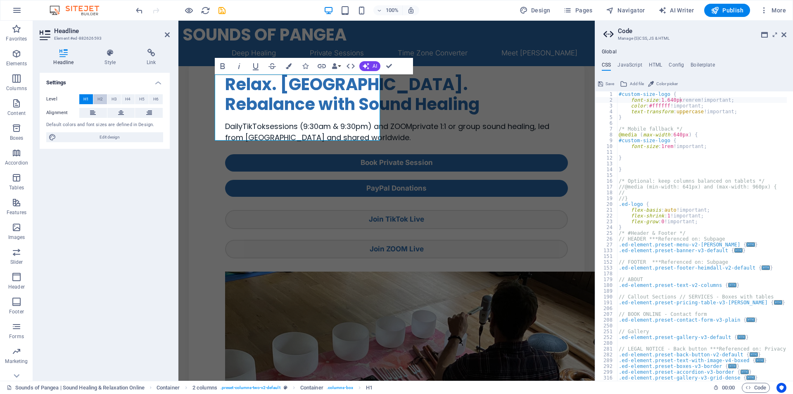
click at [99, 100] on span "H2" at bounding box center [99, 99] width 5 height 10
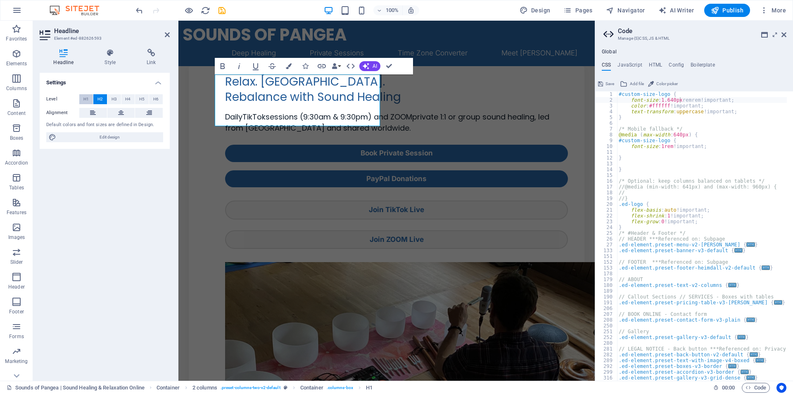
click at [86, 100] on span "H1" at bounding box center [85, 99] width 5 height 10
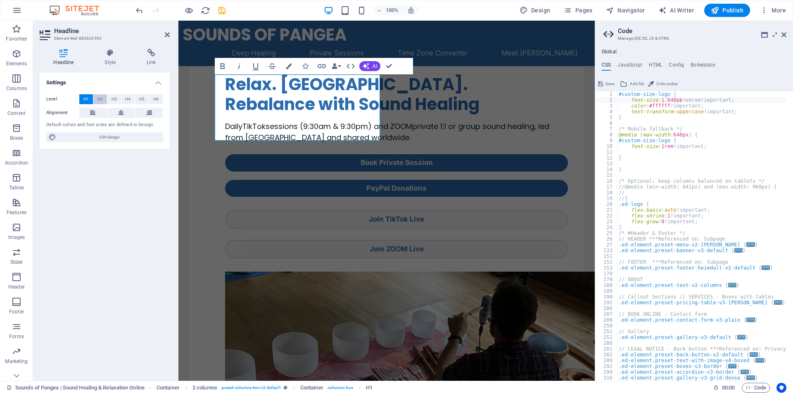
click at [99, 100] on span "H2" at bounding box center [99, 99] width 5 height 10
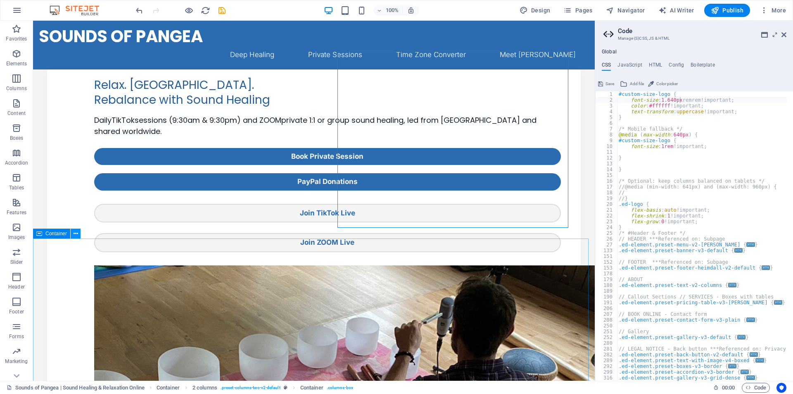
click at [76, 234] on icon at bounding box center [76, 233] width 5 height 9
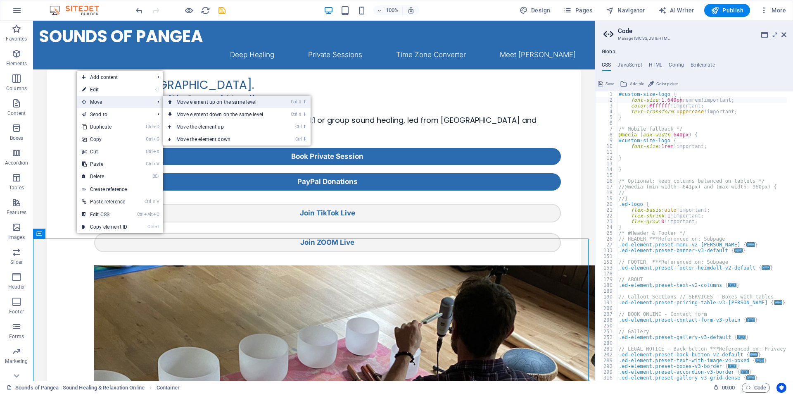
click at [174, 105] on link "Ctrl ⇧ ⬆ Move element up on the same level" at bounding box center [221, 102] width 116 height 12
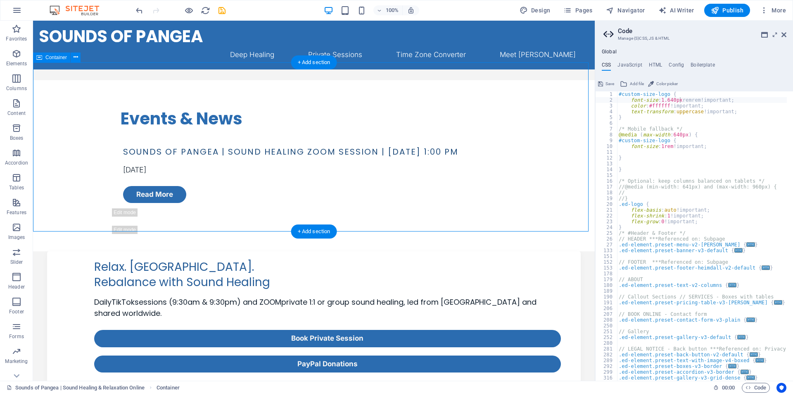
click at [557, 131] on div "Events & News SOUNDS OF PANGEA | SOUND HEALING ZOOM SESSION | WEDNESDAY 03-09-2…" at bounding box center [314, 165] width 562 height 171
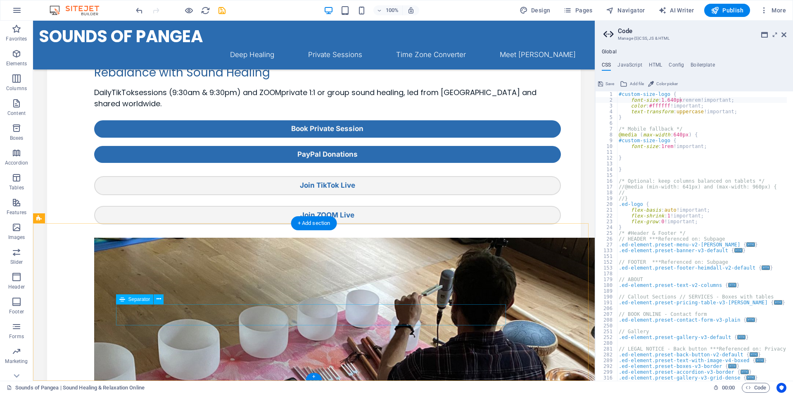
scroll to position [0, 0]
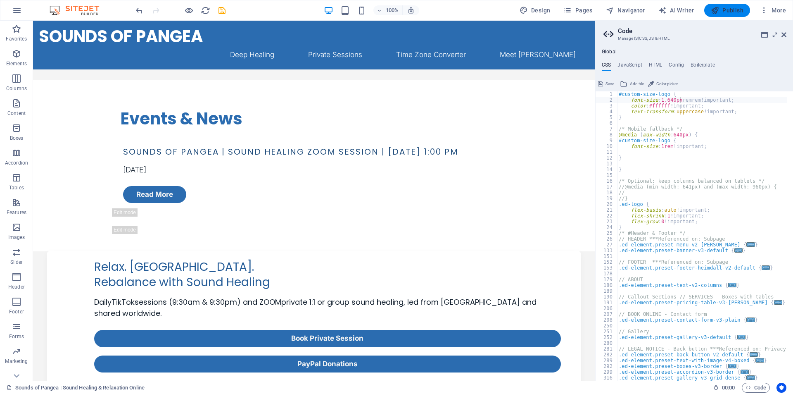
click at [732, 11] on span "Publish" at bounding box center [727, 10] width 33 height 8
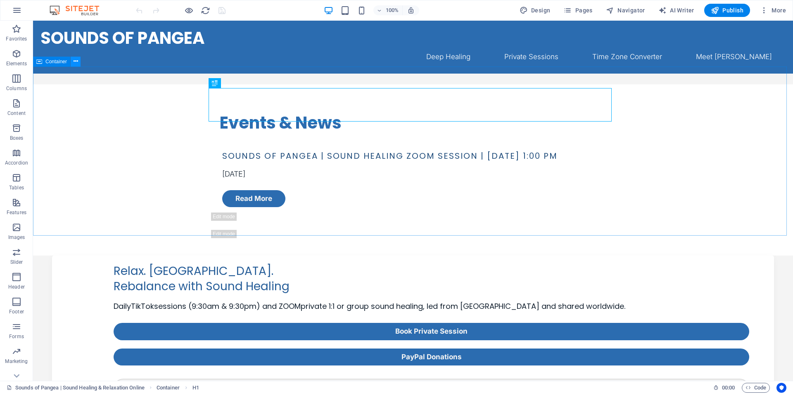
click at [77, 64] on icon at bounding box center [76, 61] width 5 height 9
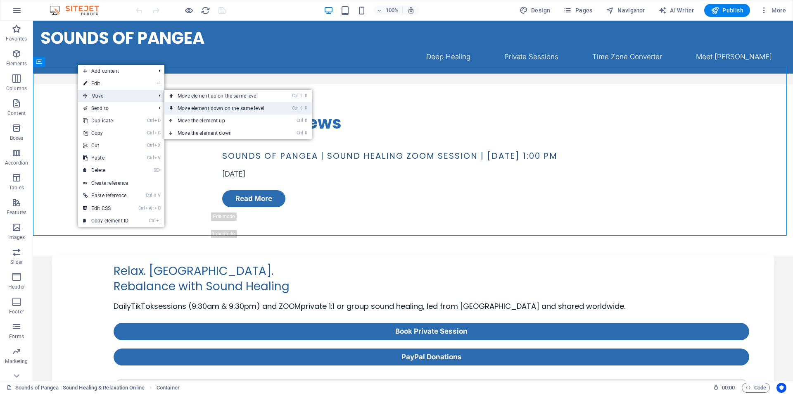
click at [190, 106] on link "Ctrl ⇧ ⬇ Move element down on the same level" at bounding box center [222, 108] width 116 height 12
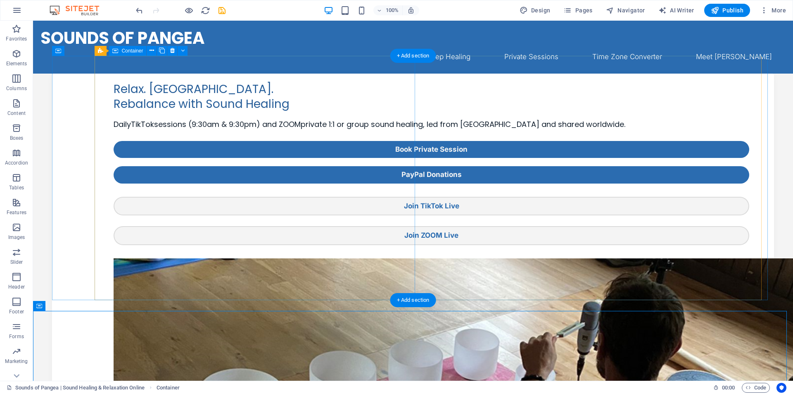
click at [326, 234] on div "Relax. [GEOGRAPHIC_DATA]. Rebalance with Sound Healing Daily TikTok sessions (9…" at bounding box center [432, 159] width 636 height 171
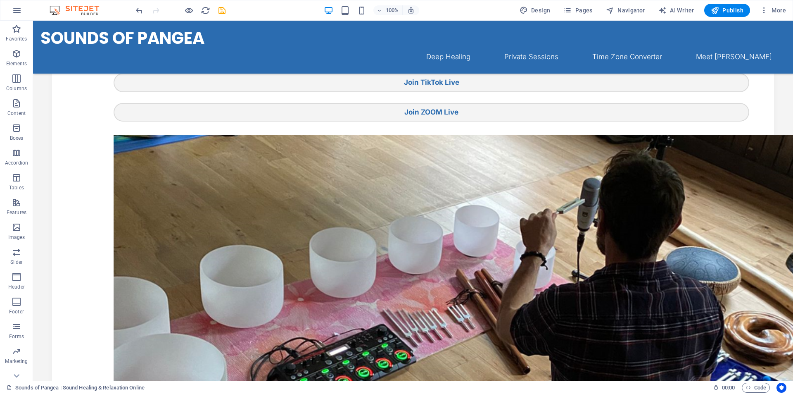
scroll to position [108, 0]
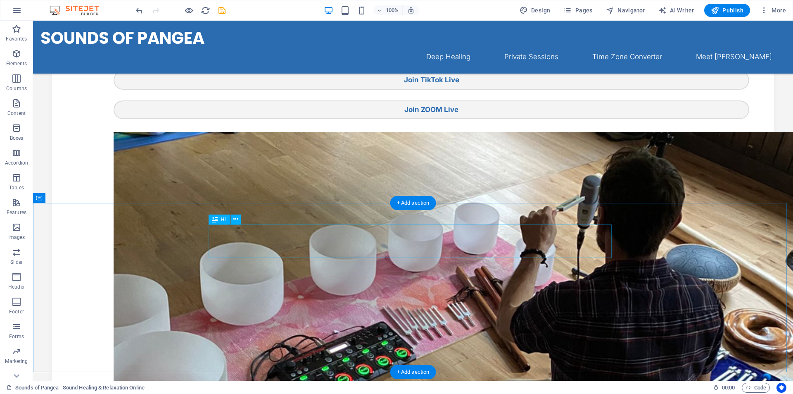
click at [235, 219] on icon at bounding box center [235, 219] width 5 height 9
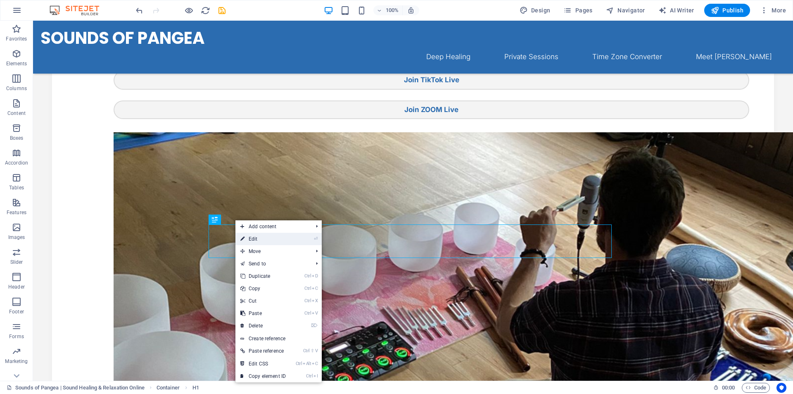
click at [255, 238] on link "⏎ Edit" at bounding box center [262, 239] width 55 height 12
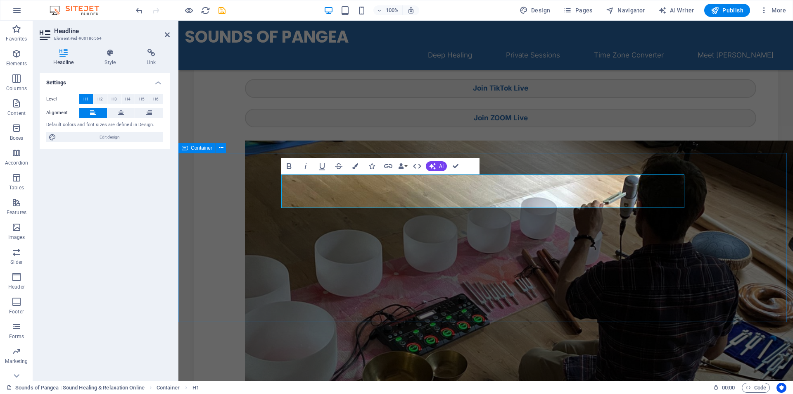
scroll to position [105, 0]
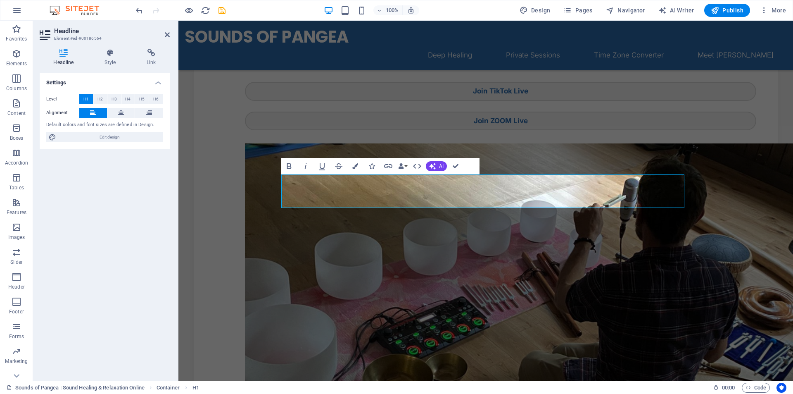
click at [110, 48] on div "Headline Style Link Settings Level H1 H2 H3 H4 H5 H6 Alignment Default colors a…" at bounding box center [104, 211] width 143 height 338
click at [112, 55] on icon at bounding box center [110, 53] width 39 height 8
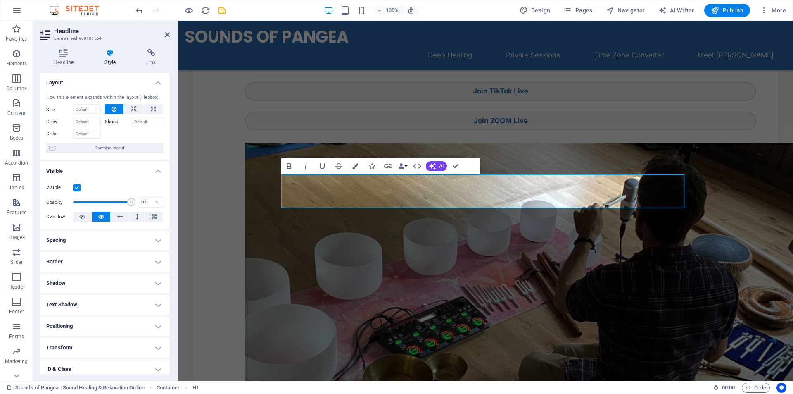
click at [69, 239] on h4 "Spacing" at bounding box center [105, 240] width 130 height 20
click at [103, 285] on input "17" at bounding box center [109, 285] width 25 height 10
type input "1"
type input "5"
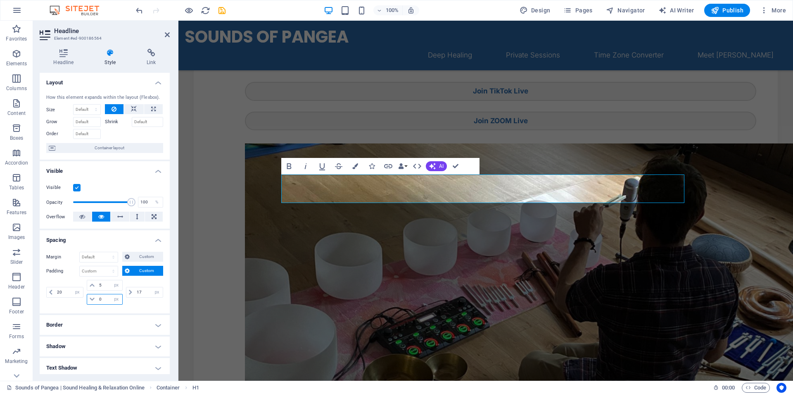
click at [106, 300] on input "0" at bounding box center [109, 299] width 25 height 10
type input "5"
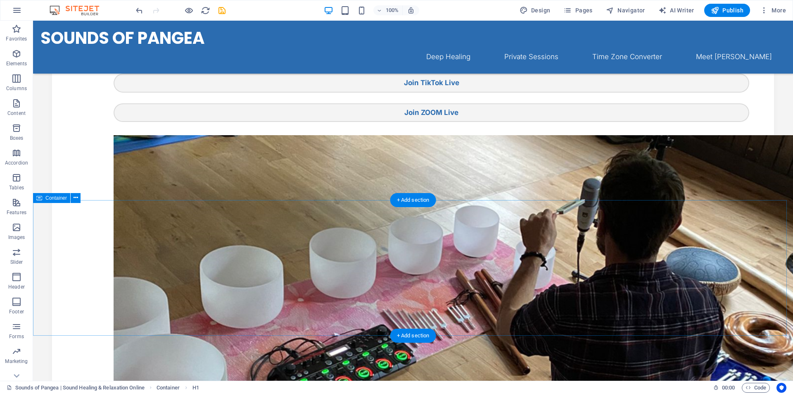
scroll to position [108, 0]
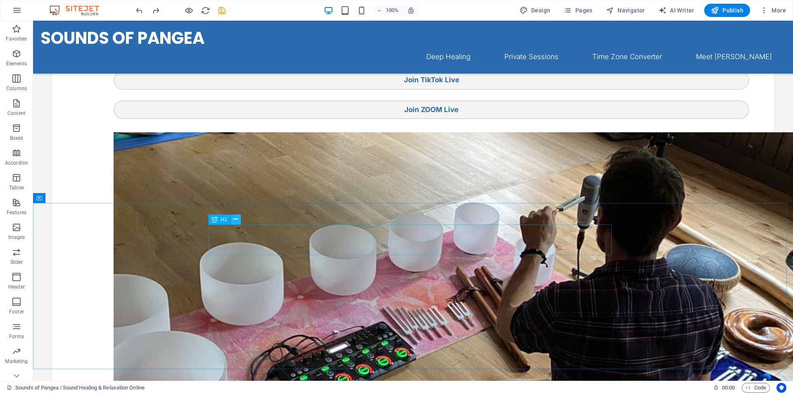
click at [237, 221] on icon at bounding box center [235, 219] width 5 height 9
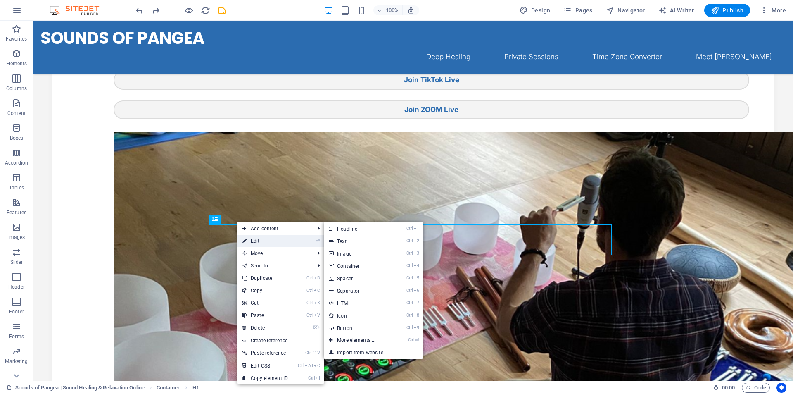
click at [262, 243] on link "⏎ Edit" at bounding box center [265, 241] width 55 height 12
select select "px"
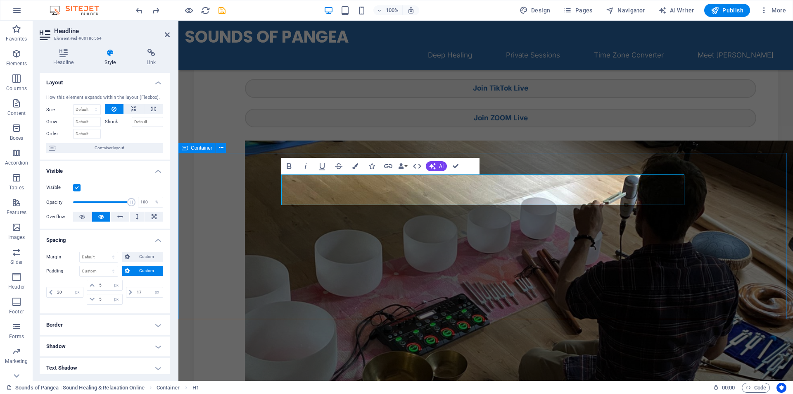
scroll to position [105, 0]
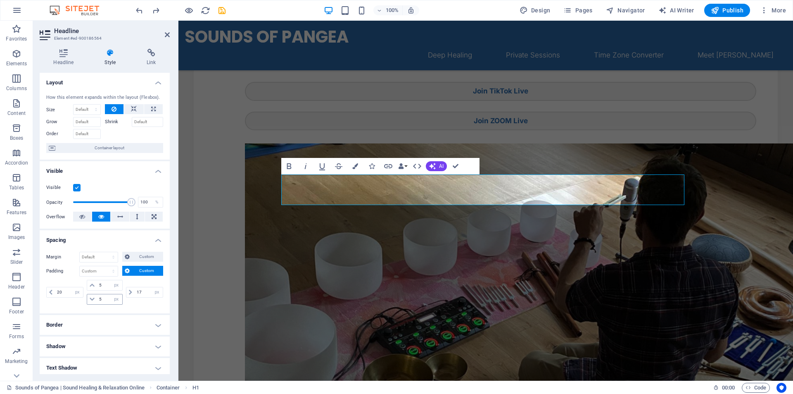
click at [107, 300] on input "5" at bounding box center [109, 299] width 25 height 10
type input "0"
click at [105, 285] on input "5" at bounding box center [109, 285] width 25 height 10
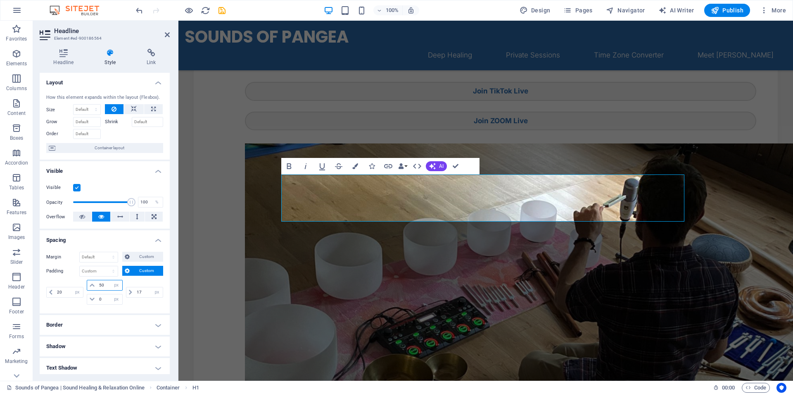
type input "5"
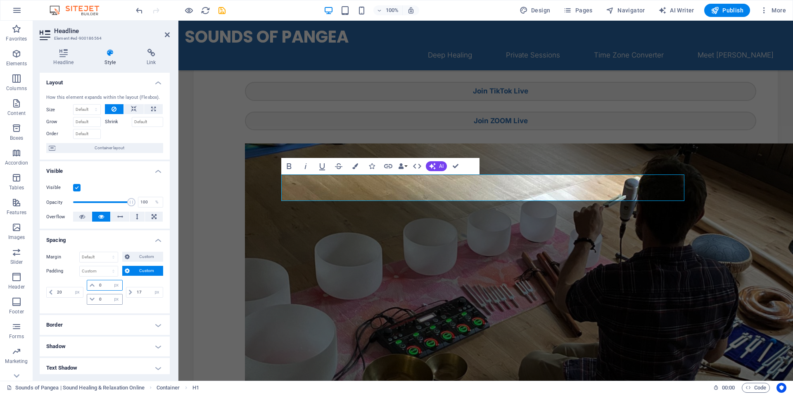
type input "0"
click at [98, 302] on input "0" at bounding box center [109, 299] width 25 height 10
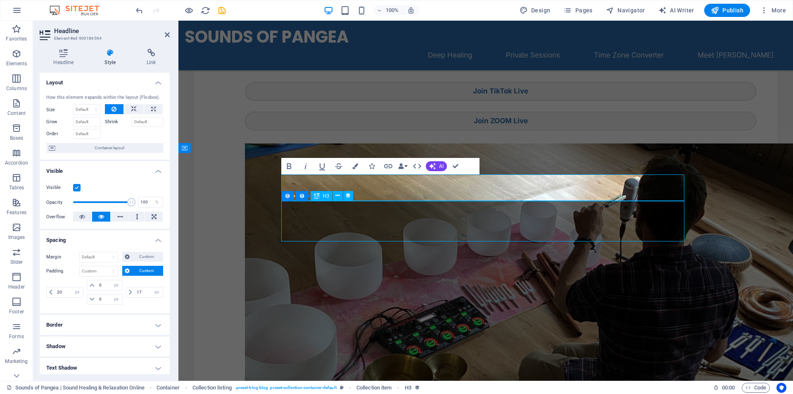
scroll to position [108, 0]
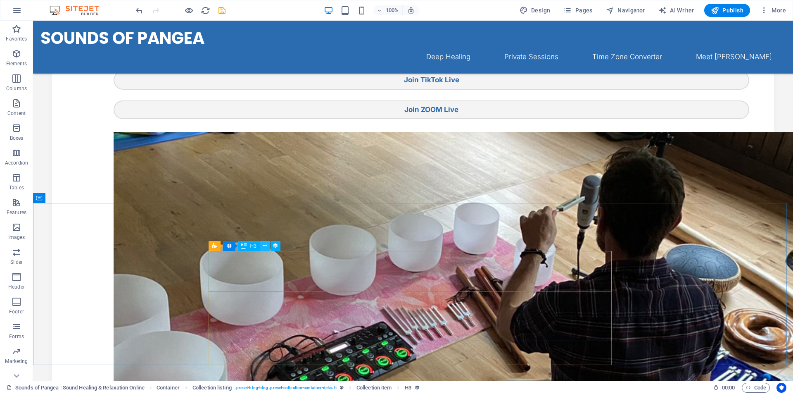
click at [264, 246] on icon at bounding box center [265, 245] width 5 height 9
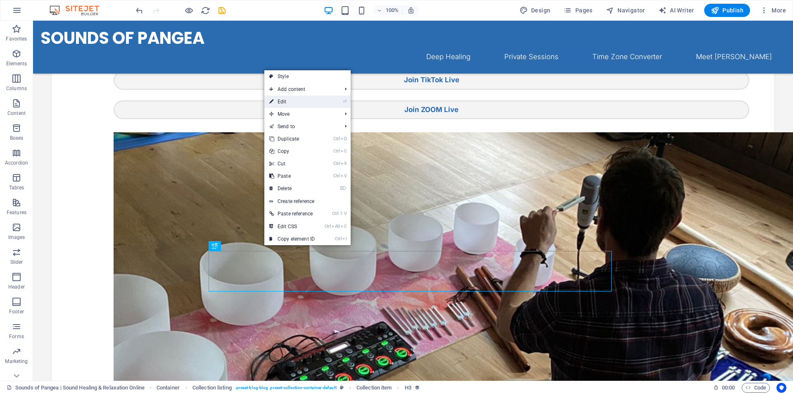
click at [290, 102] on link "⏎ Edit" at bounding box center [291, 101] width 55 height 12
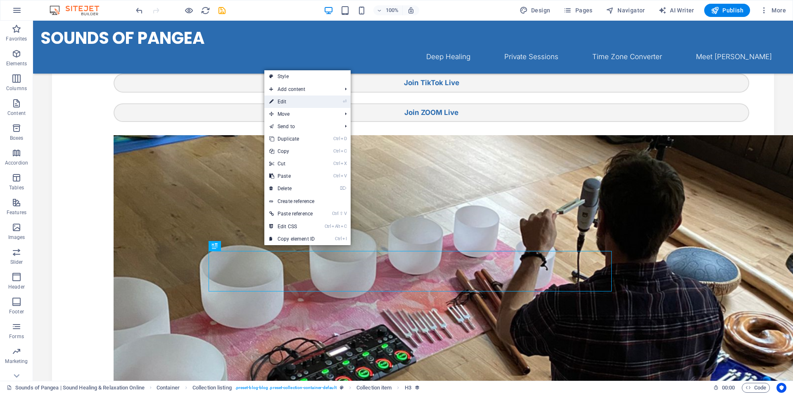
select select "name"
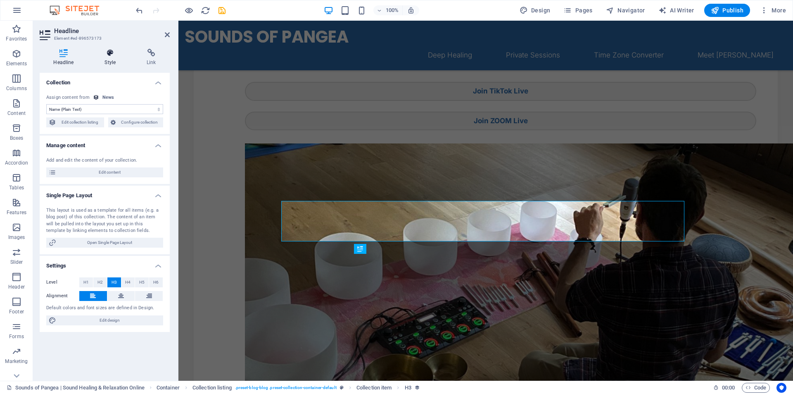
click at [109, 62] on h4 "Style" at bounding box center [112, 57] width 42 height 17
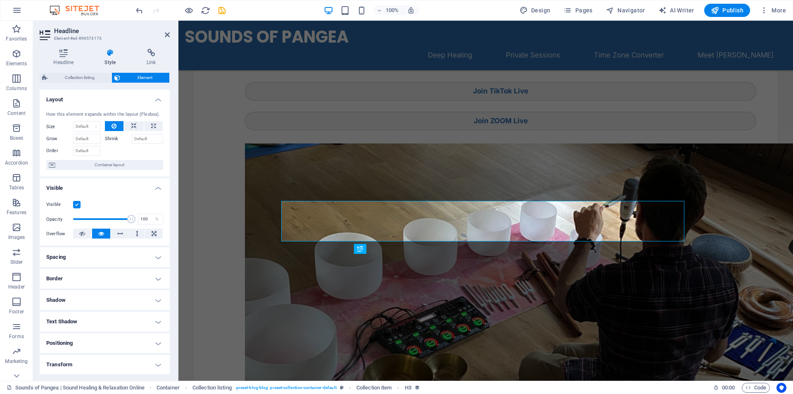
click at [123, 255] on h4 "Spacing" at bounding box center [105, 257] width 130 height 20
click at [111, 303] on select "px rem % vh vw" at bounding box center [117, 302] width 12 height 10
click at [105, 302] on input "26" at bounding box center [109, 302] width 25 height 10
type input "2"
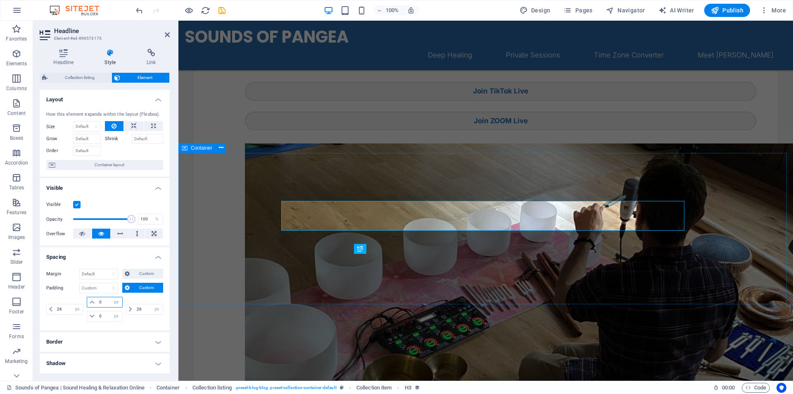
type input "0"
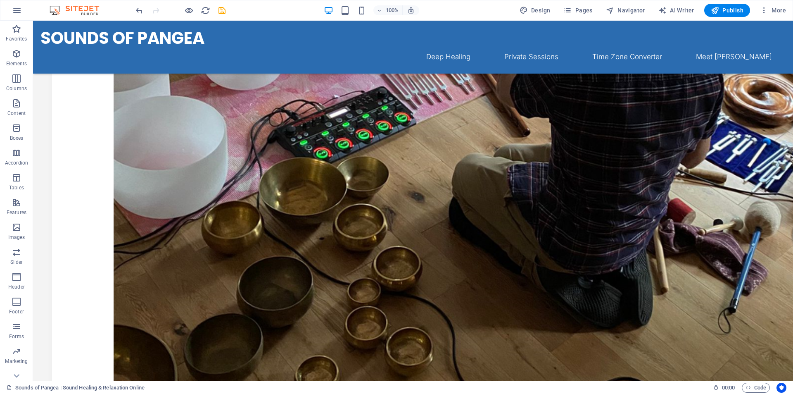
scroll to position [0, 0]
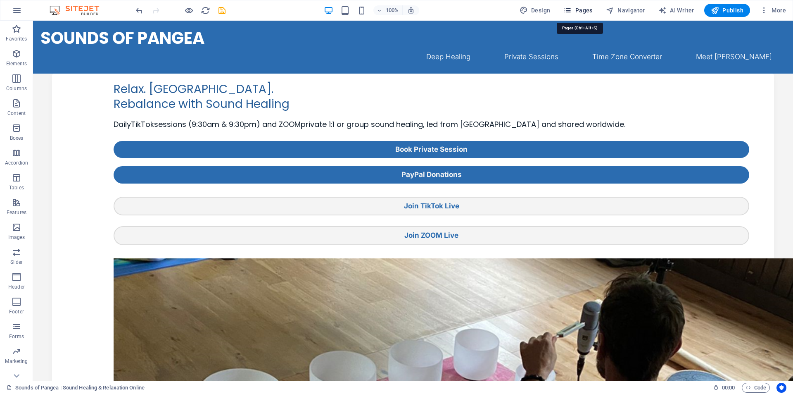
click at [585, 12] on span "Pages" at bounding box center [577, 10] width 29 height 8
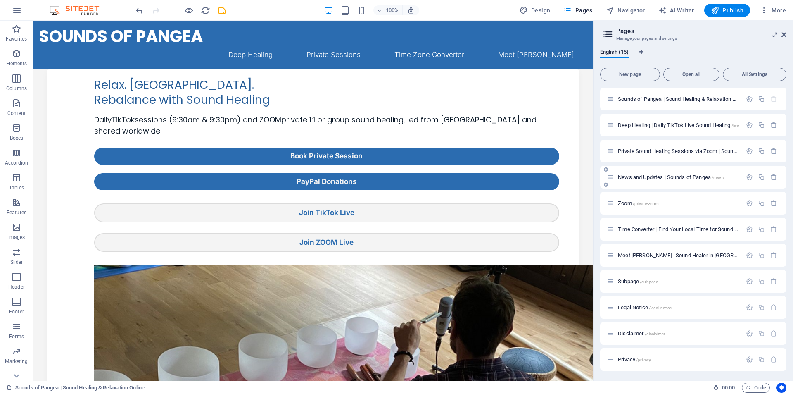
click at [637, 176] on span "News and Updates | Sounds of Pangea /news" at bounding box center [671, 177] width 106 height 6
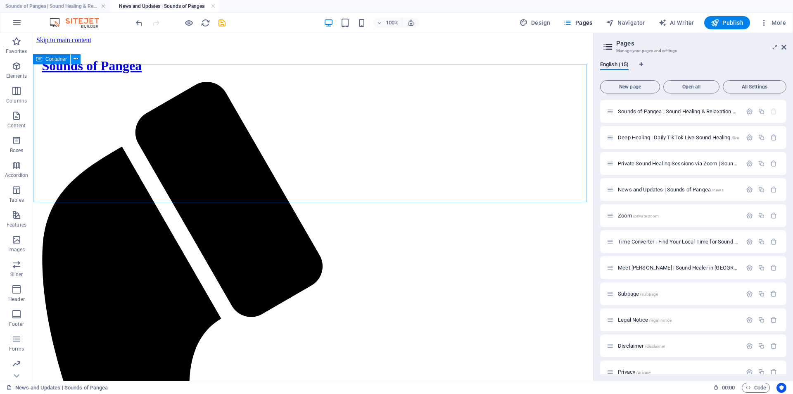
click at [75, 61] on icon at bounding box center [76, 59] width 5 height 9
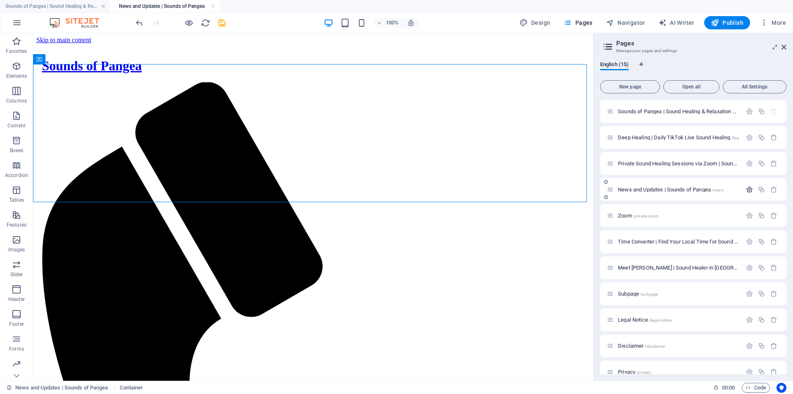
click at [749, 191] on icon "button" at bounding box center [749, 189] width 7 height 7
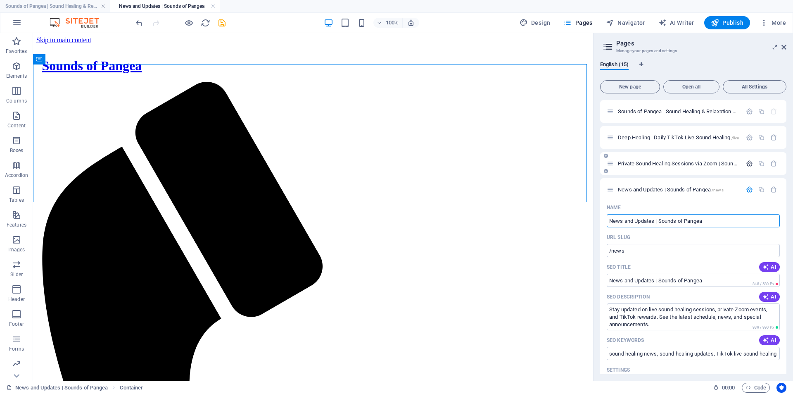
click at [749, 163] on icon "button" at bounding box center [749, 163] width 7 height 7
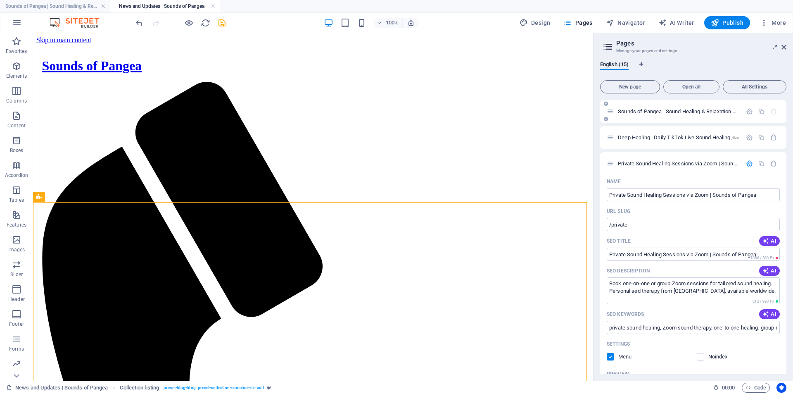
click at [641, 112] on span "Sounds of Pangea | Sound Healing & Relaxation Online /" at bounding box center [684, 111] width 132 height 6
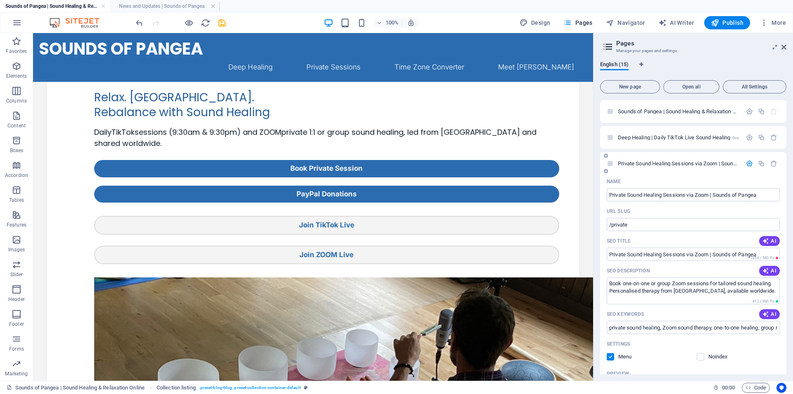
click at [751, 164] on icon "button" at bounding box center [749, 163] width 7 height 7
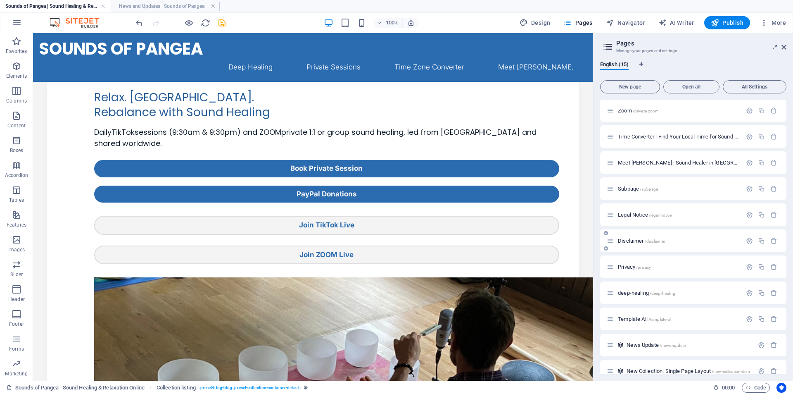
scroll to position [233, 0]
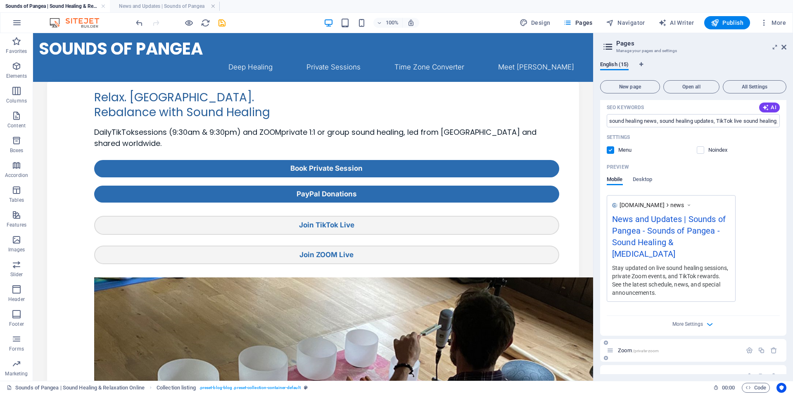
click at [640, 348] on span "/private-zoom" at bounding box center [646, 350] width 26 height 5
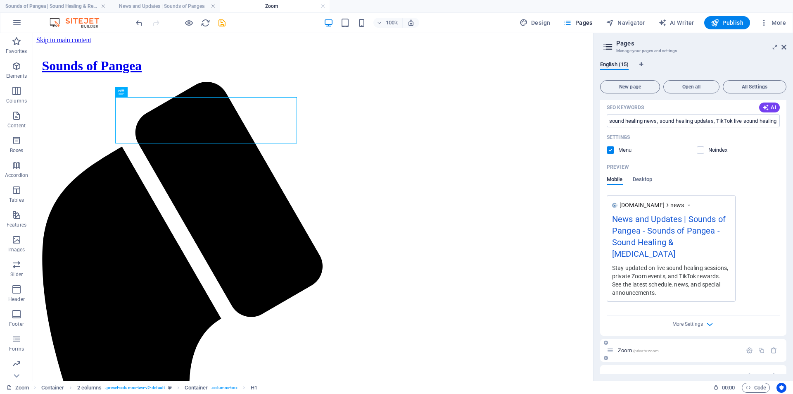
scroll to position [0, 0]
click at [144, 223] on icon at bounding box center [142, 222] width 5 height 9
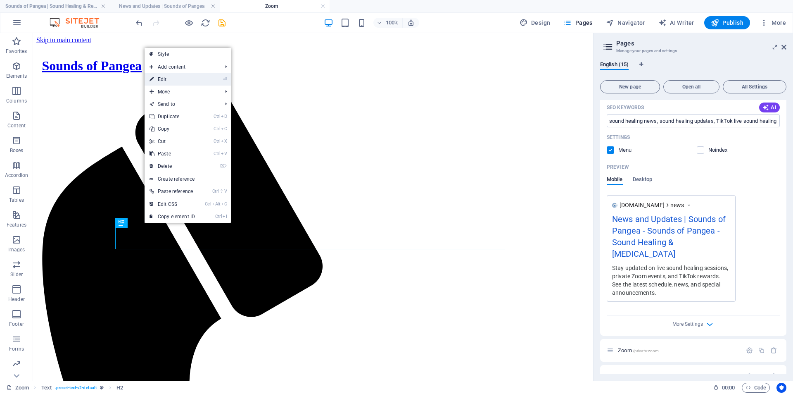
click at [176, 82] on link "⏎ Edit" at bounding box center [172, 79] width 55 height 12
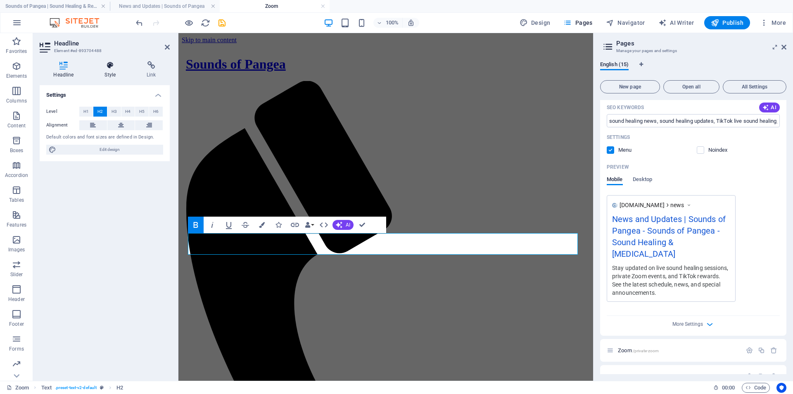
click at [108, 67] on icon at bounding box center [110, 65] width 39 height 8
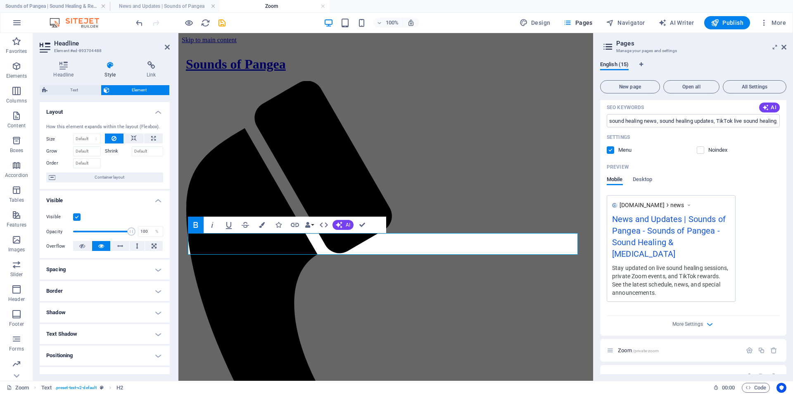
click at [90, 261] on h4 "Spacing" at bounding box center [105, 269] width 130 height 20
click at [140, 288] on span "Custom" at bounding box center [146, 286] width 29 height 10
click at [147, 308] on select "auto px % rem vw vh" at bounding box center [144, 307] width 36 height 10
click at [110, 303] on select "auto px % rem vw vh" at bounding box center [104, 300] width 35 height 10
click at [140, 328] on span "Custom" at bounding box center [146, 330] width 29 height 10
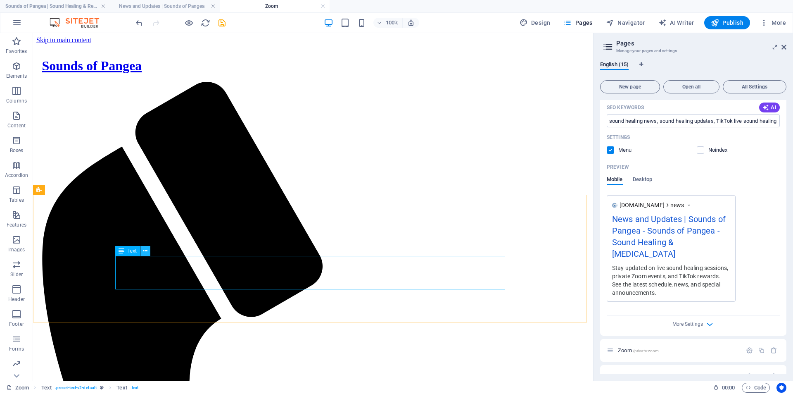
click at [147, 253] on icon at bounding box center [145, 251] width 5 height 9
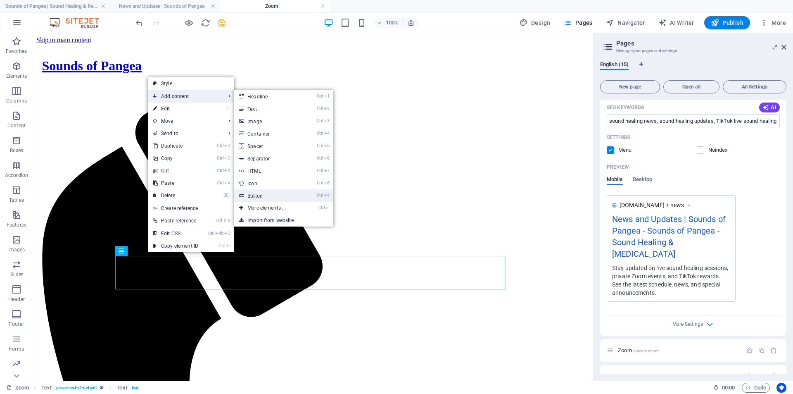
click at [282, 200] on link "Ctrl 9 Button" at bounding box center [268, 195] width 68 height 12
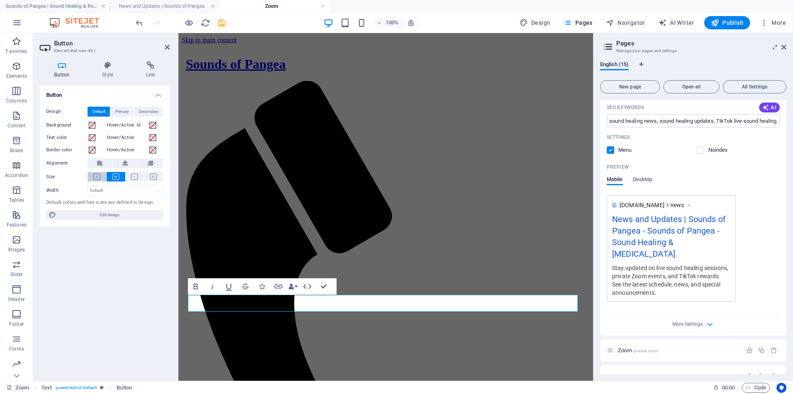
click at [99, 176] on icon at bounding box center [96, 177] width 7 height 6
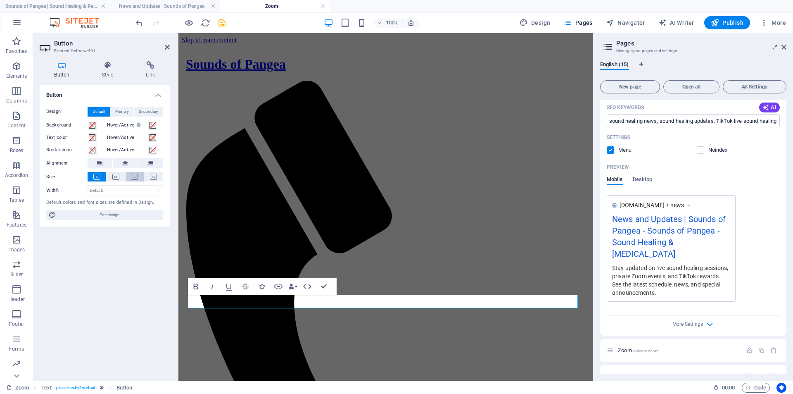
click at [138, 177] on icon at bounding box center [134, 177] width 7 height 6
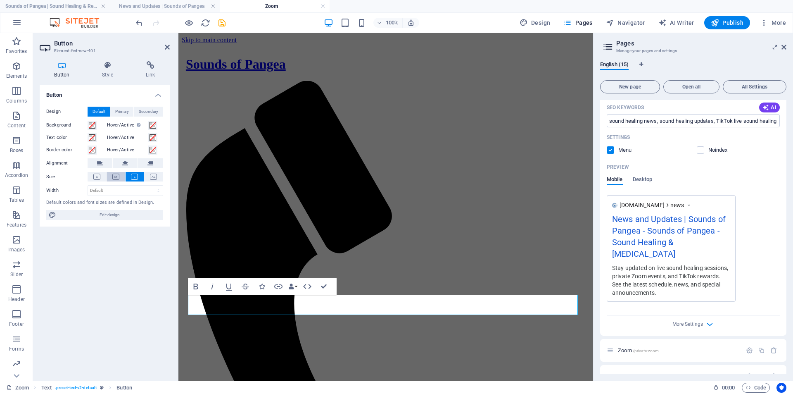
click at [123, 176] on button at bounding box center [116, 177] width 19 height 10
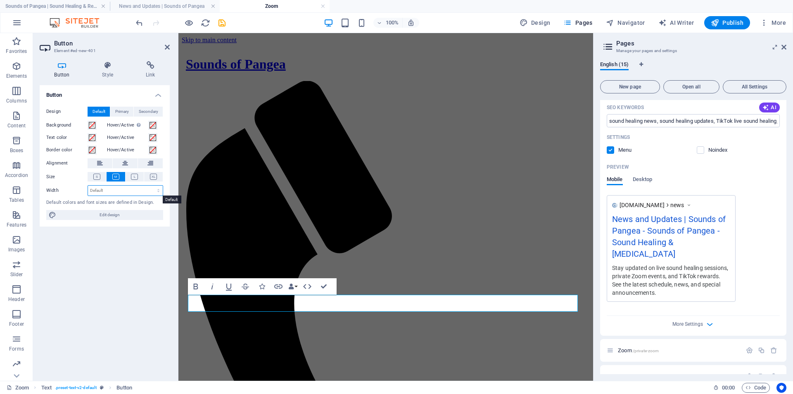
click at [110, 190] on select "Default px rem % em vh vw" at bounding box center [125, 190] width 75 height 10
click at [121, 109] on span "Primary" at bounding box center [122, 112] width 14 height 10
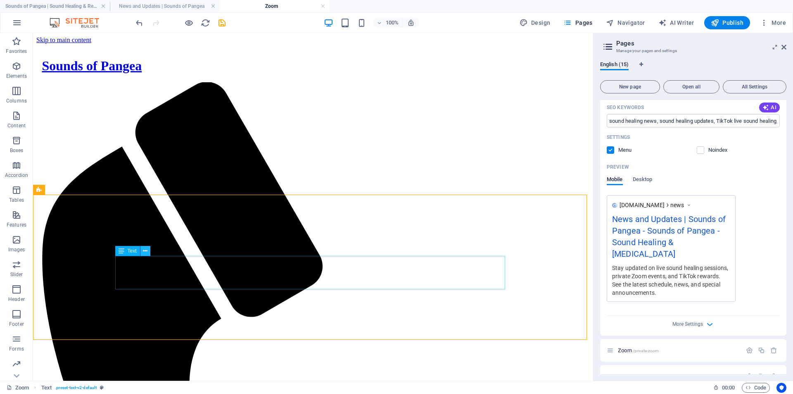
click at [145, 253] on icon at bounding box center [145, 251] width 5 height 9
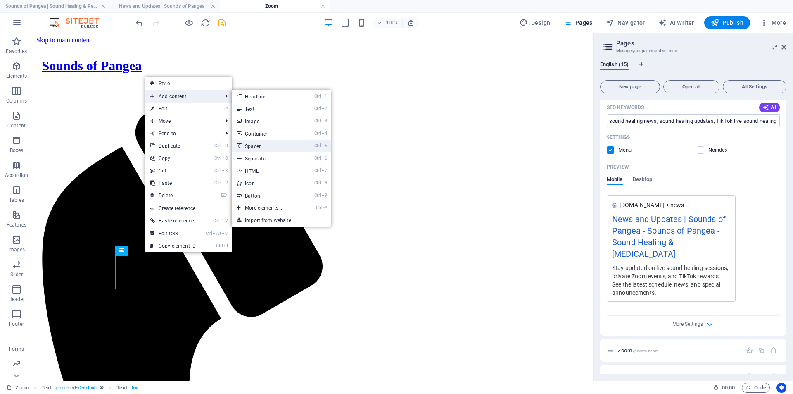
click at [277, 149] on link "Ctrl 5 Spacer" at bounding box center [266, 146] width 68 height 12
select select "px"
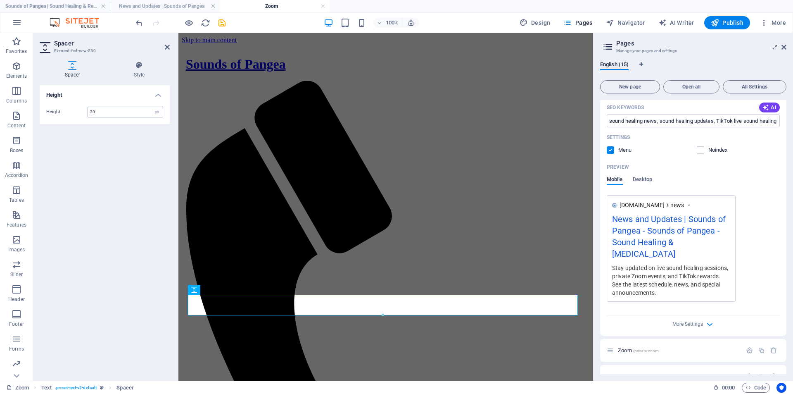
type input "20"
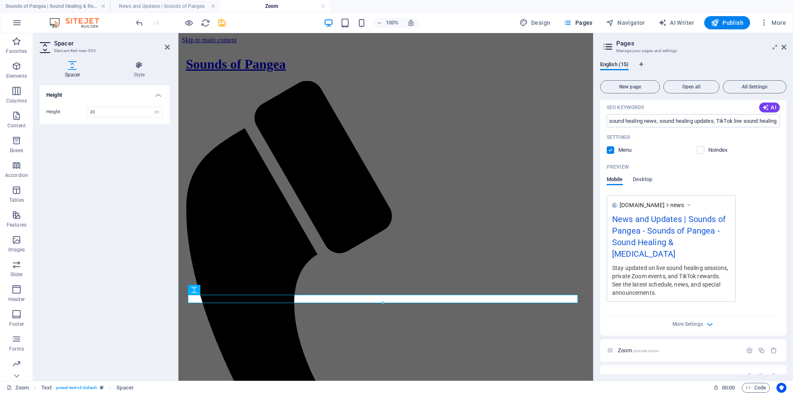
click at [100, 223] on div "Height Height 20 px rem vh vw" at bounding box center [105, 229] width 130 height 289
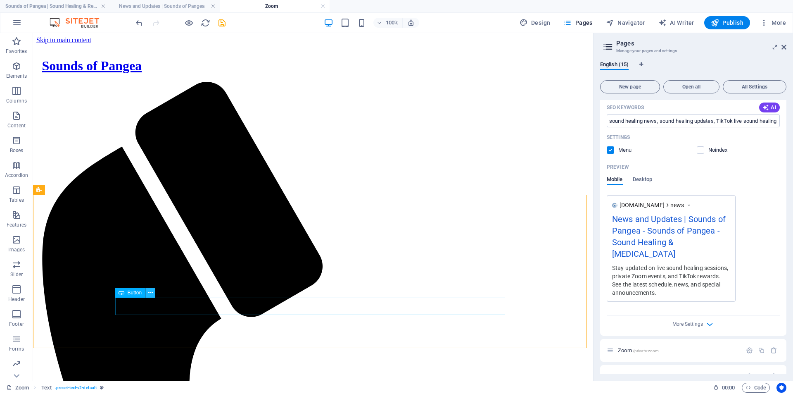
click at [150, 294] on icon at bounding box center [150, 292] width 5 height 9
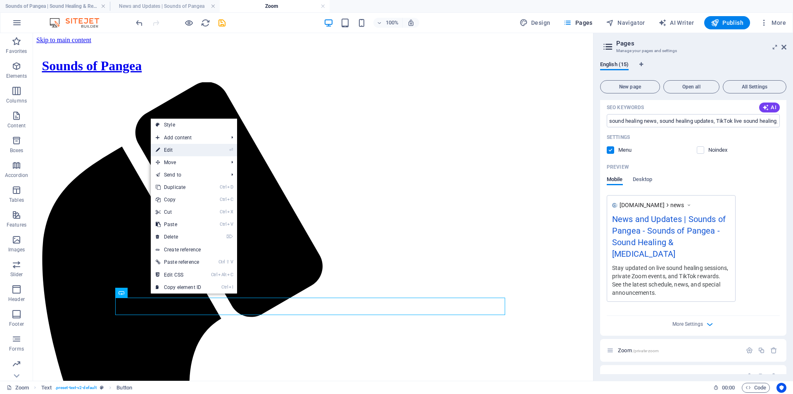
click at [184, 151] on link "⏎ Edit" at bounding box center [178, 150] width 55 height 12
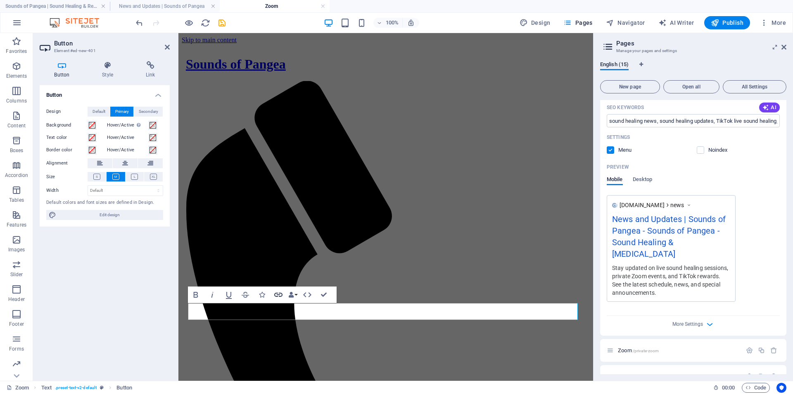
click at [279, 294] on icon "button" at bounding box center [278, 295] width 10 height 10
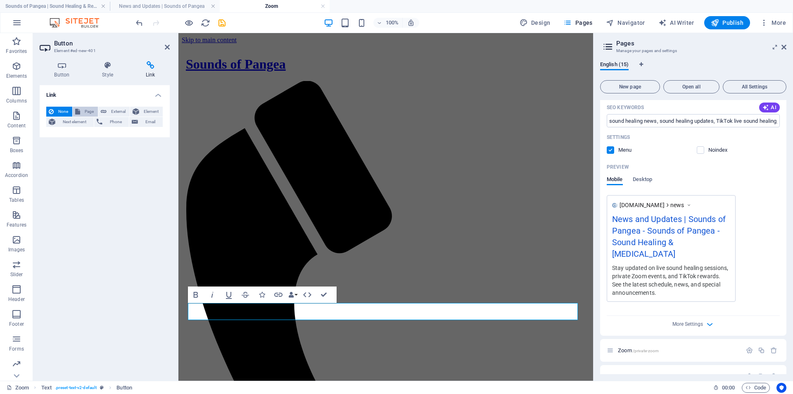
click at [86, 111] on span "Page" at bounding box center [89, 112] width 13 height 10
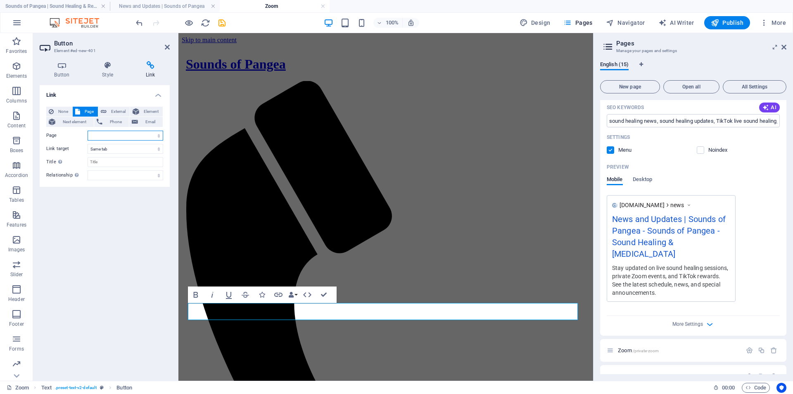
click at [159, 135] on select "Sounds of Pangea | Sound Healing &amp; Relaxation Online Deep Healing | Daily T…" at bounding box center [126, 136] width 76 height 10
select select "3"
click at [88, 131] on select "Sounds of Pangea | Sound Healing &amp; Relaxation Online Deep Healing | Daily T…" at bounding box center [126, 136] width 76 height 10
click at [135, 149] on select "New tab Same tab Overlay" at bounding box center [126, 149] width 76 height 10
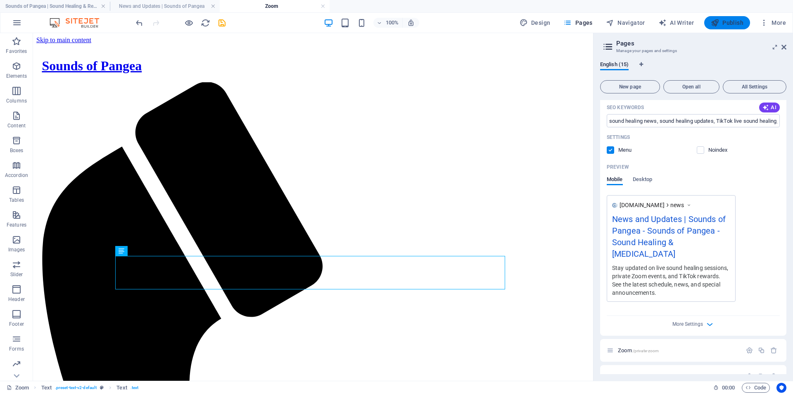
click at [726, 24] on span "Publish" at bounding box center [727, 23] width 33 height 8
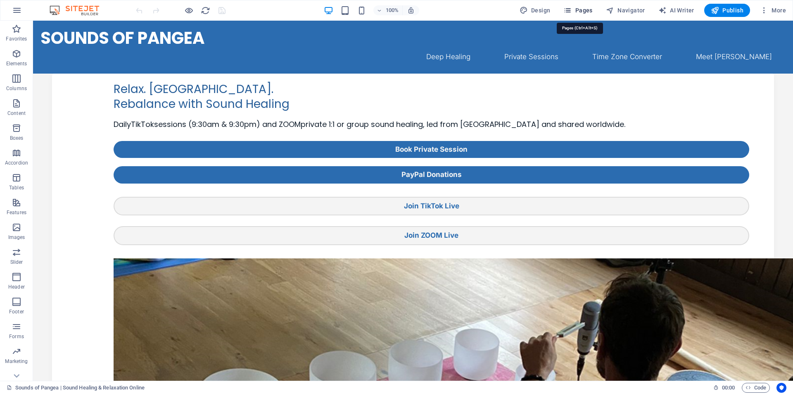
click at [582, 11] on span "Pages" at bounding box center [577, 10] width 29 height 8
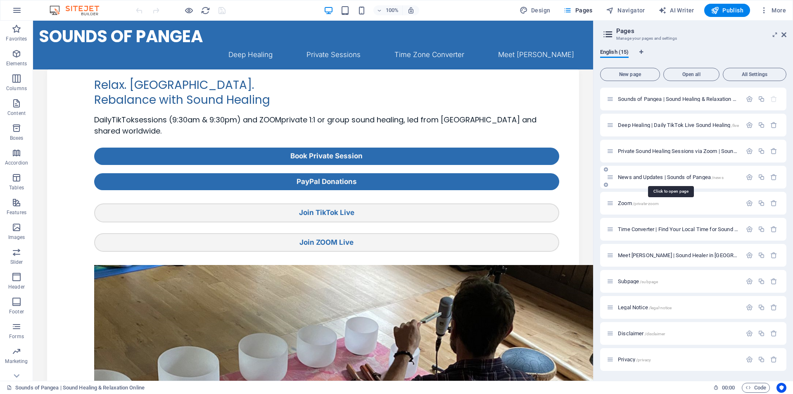
click at [701, 175] on span "News and Updates | Sounds of Pangea /news" at bounding box center [671, 177] width 106 height 6
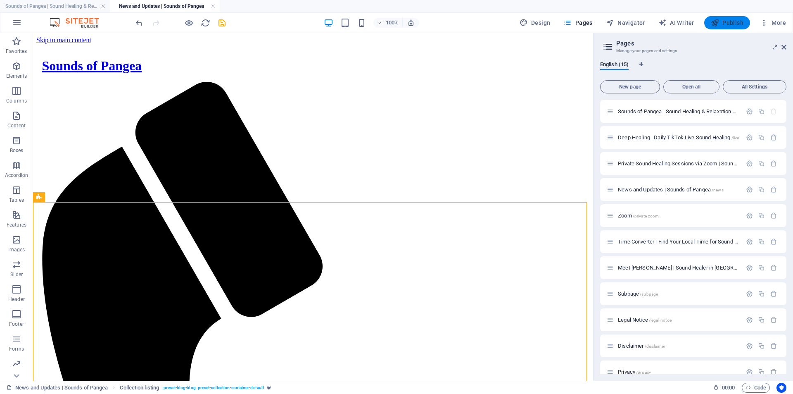
click at [729, 20] on span "Publish" at bounding box center [727, 23] width 33 height 8
